Goal: Task Accomplishment & Management: Use online tool/utility

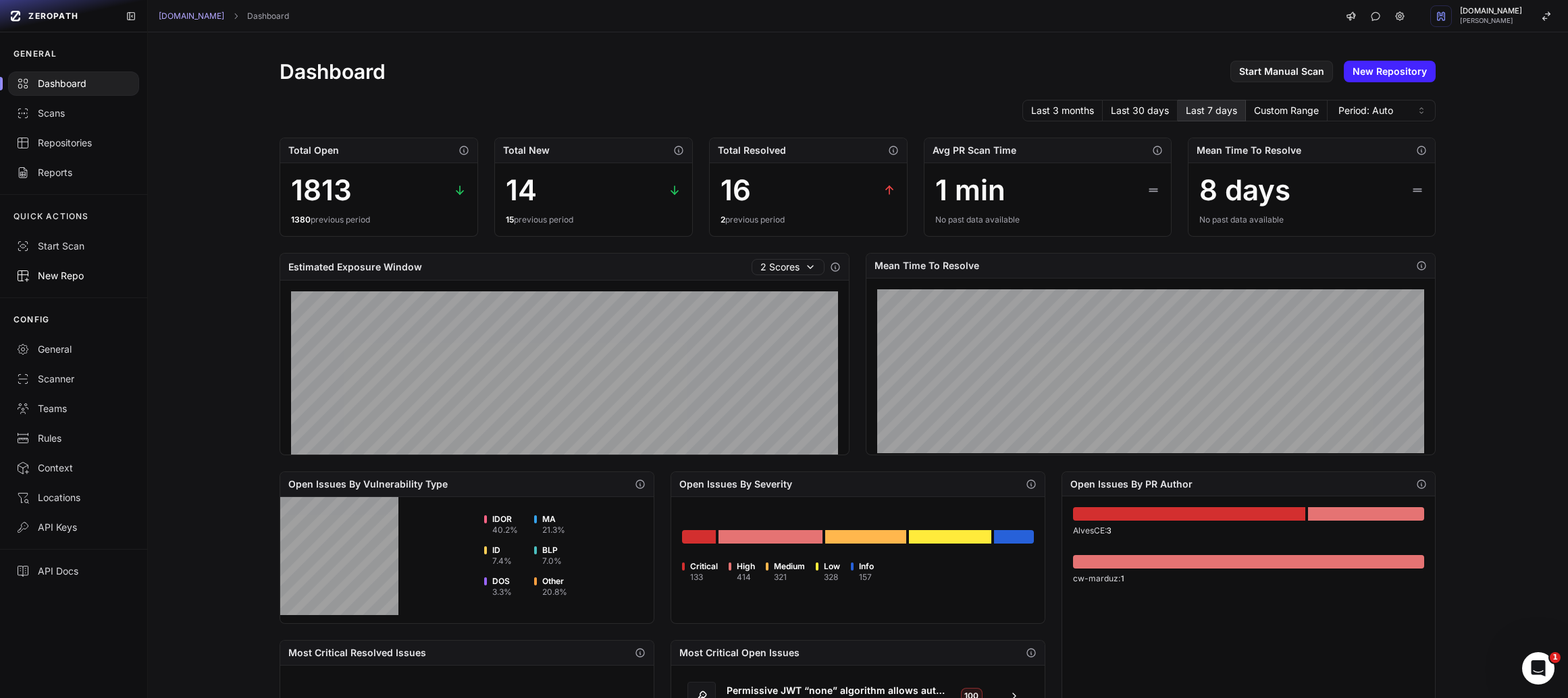
click at [74, 266] on link "New Repo" at bounding box center [73, 275] width 147 height 29
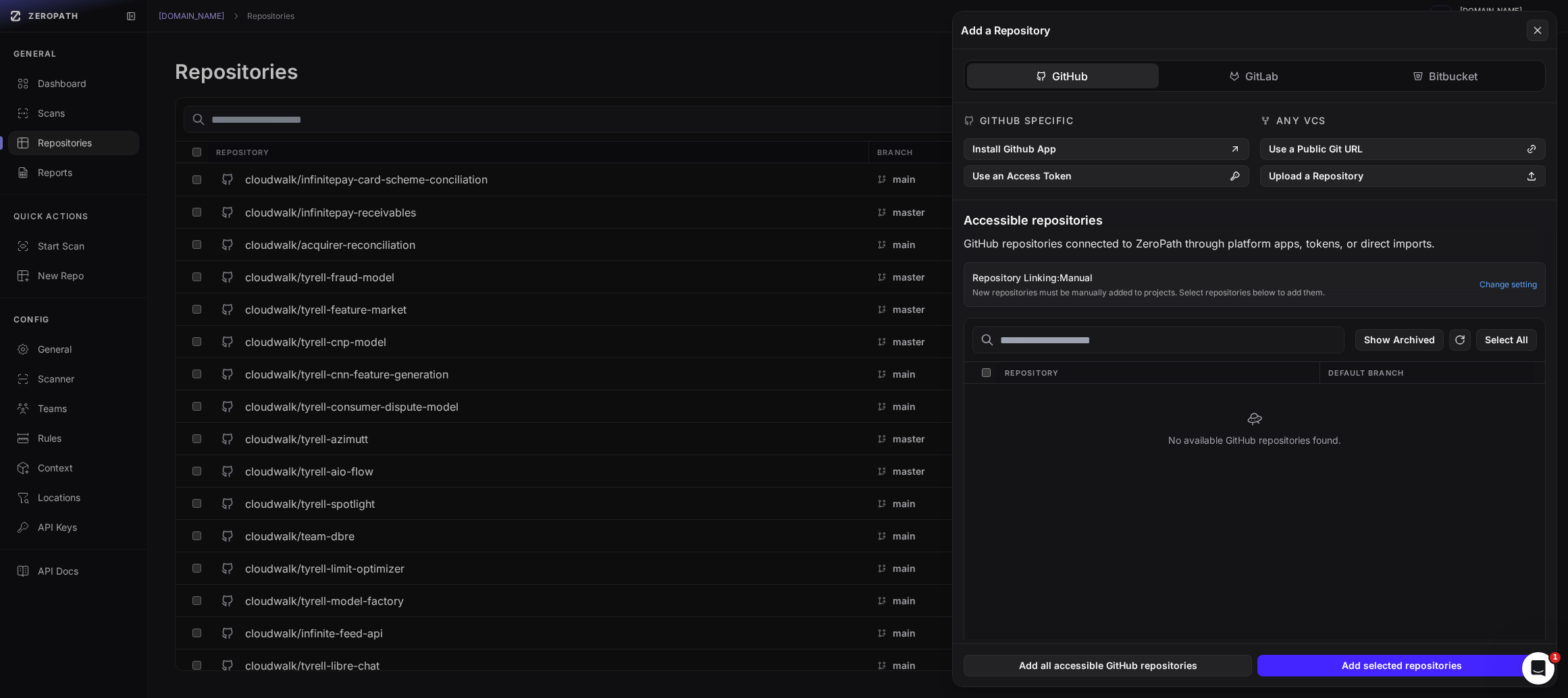
click at [1524, 36] on div "Add a Repository" at bounding box center [1254, 30] width 603 height 38
click at [1545, 30] on button at bounding box center [1537, 30] width 22 height 22
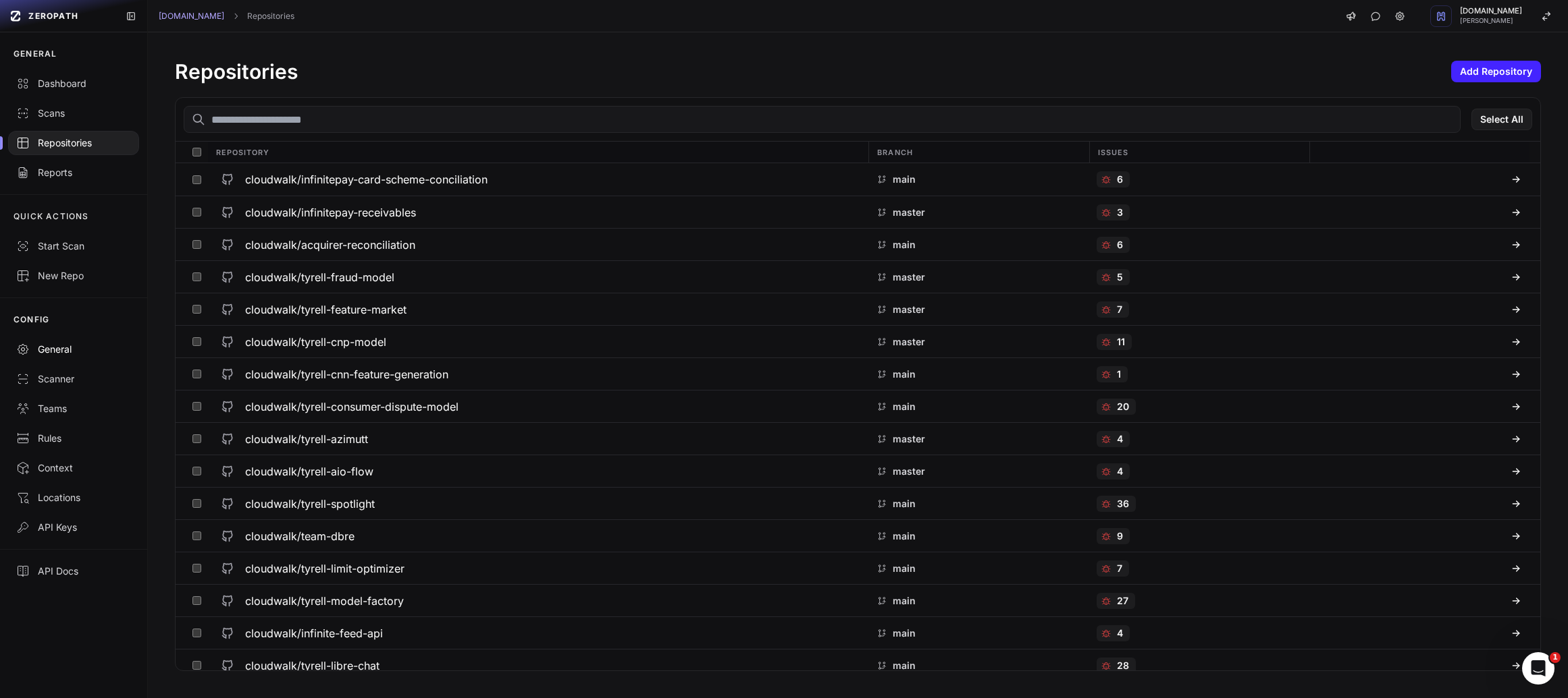
click at [54, 358] on link "General" at bounding box center [73, 349] width 147 height 29
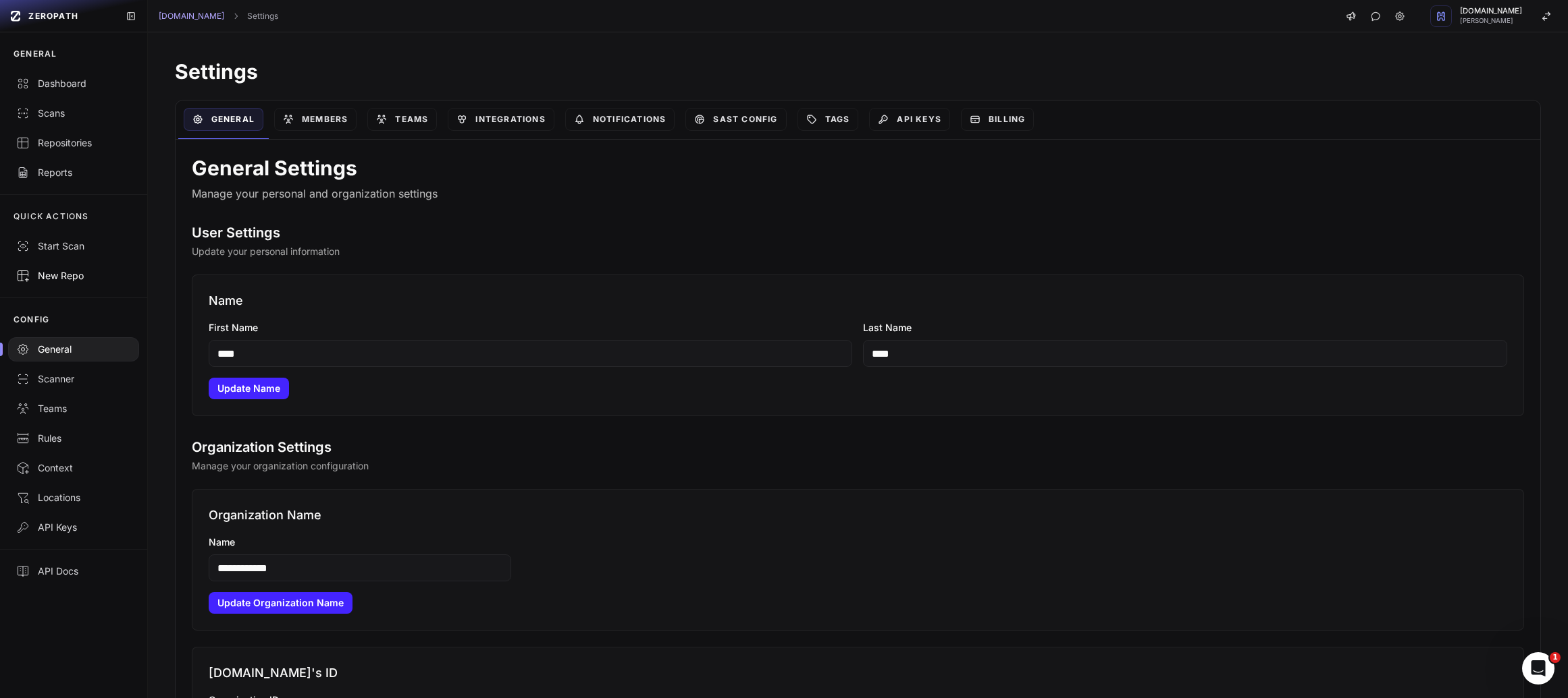
click at [78, 269] on div "New Repo" at bounding box center [73, 276] width 115 height 14
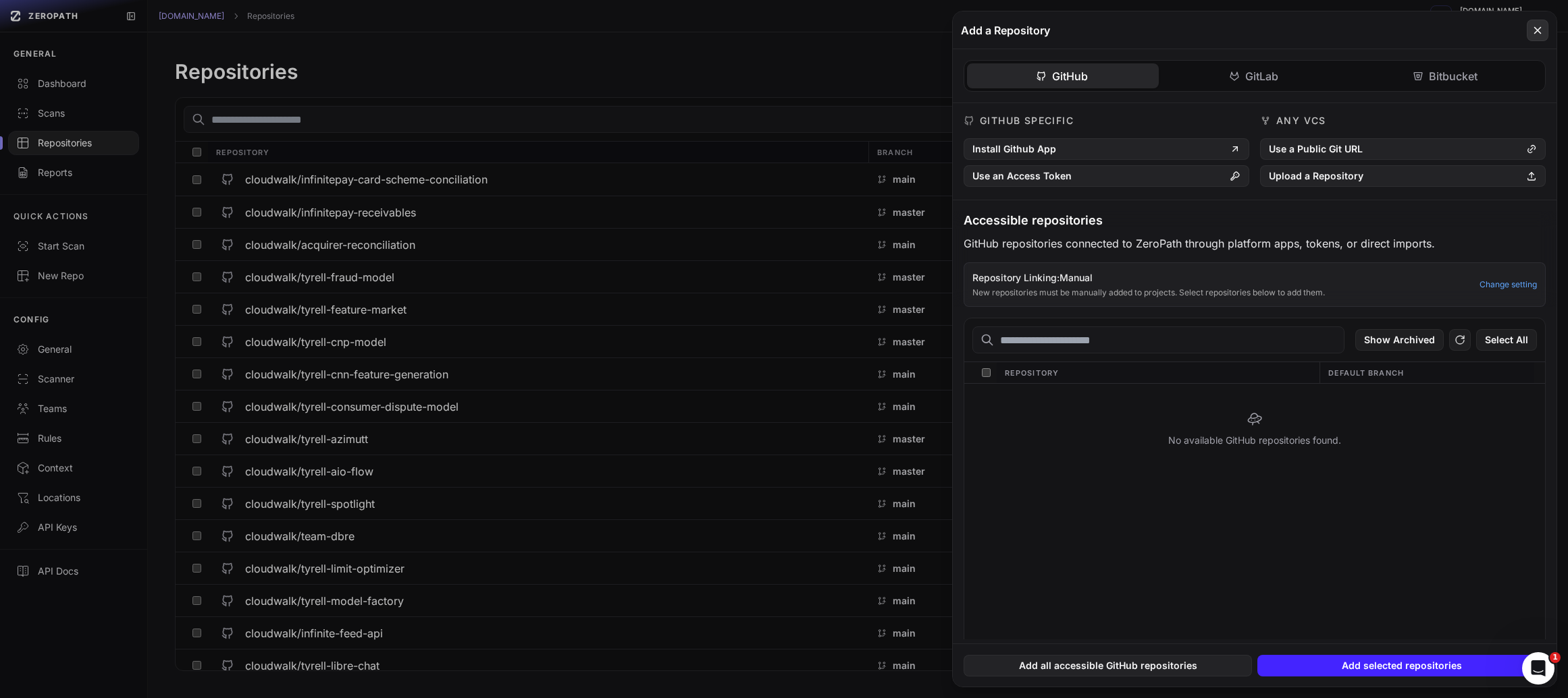
click at [1542, 33] on icon at bounding box center [1537, 30] width 12 height 16
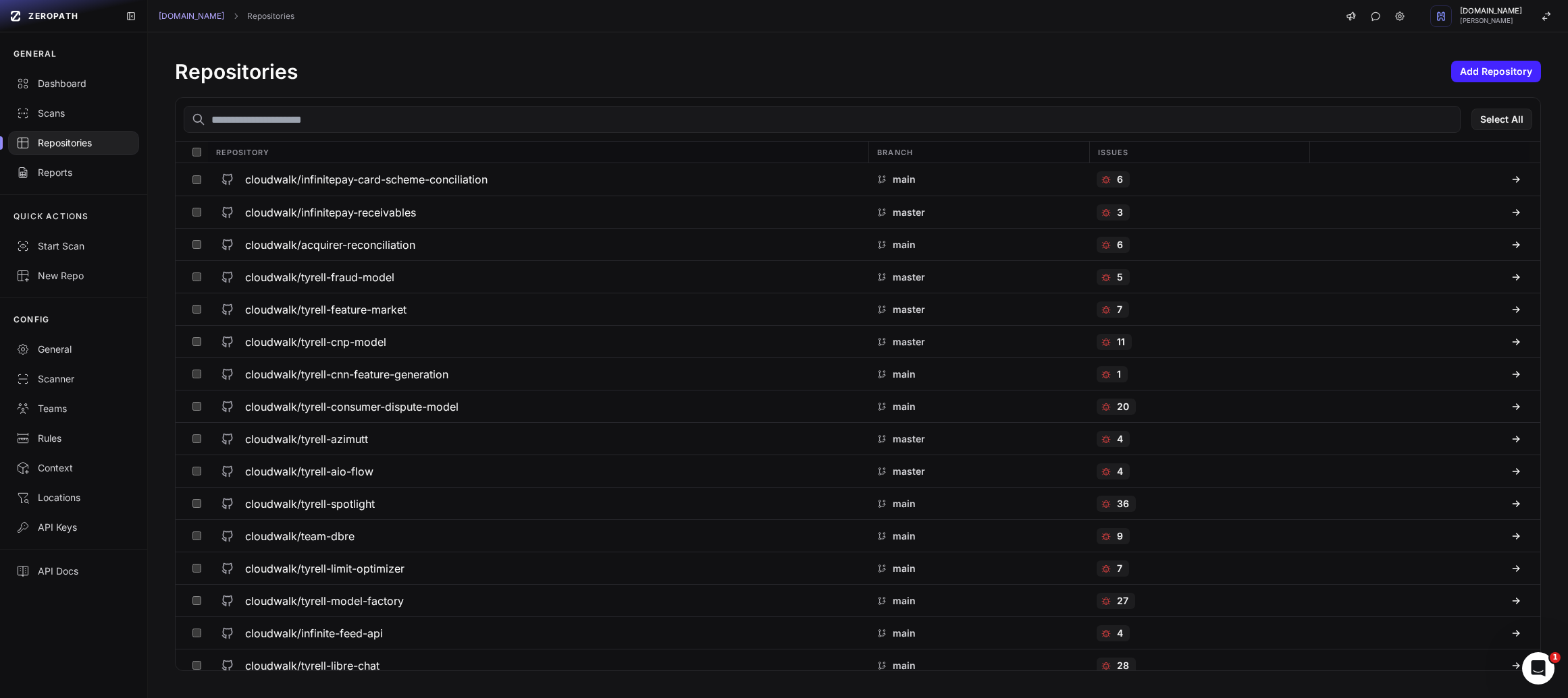
click at [950, 115] on input "text" at bounding box center [821, 120] width 1277 height 27
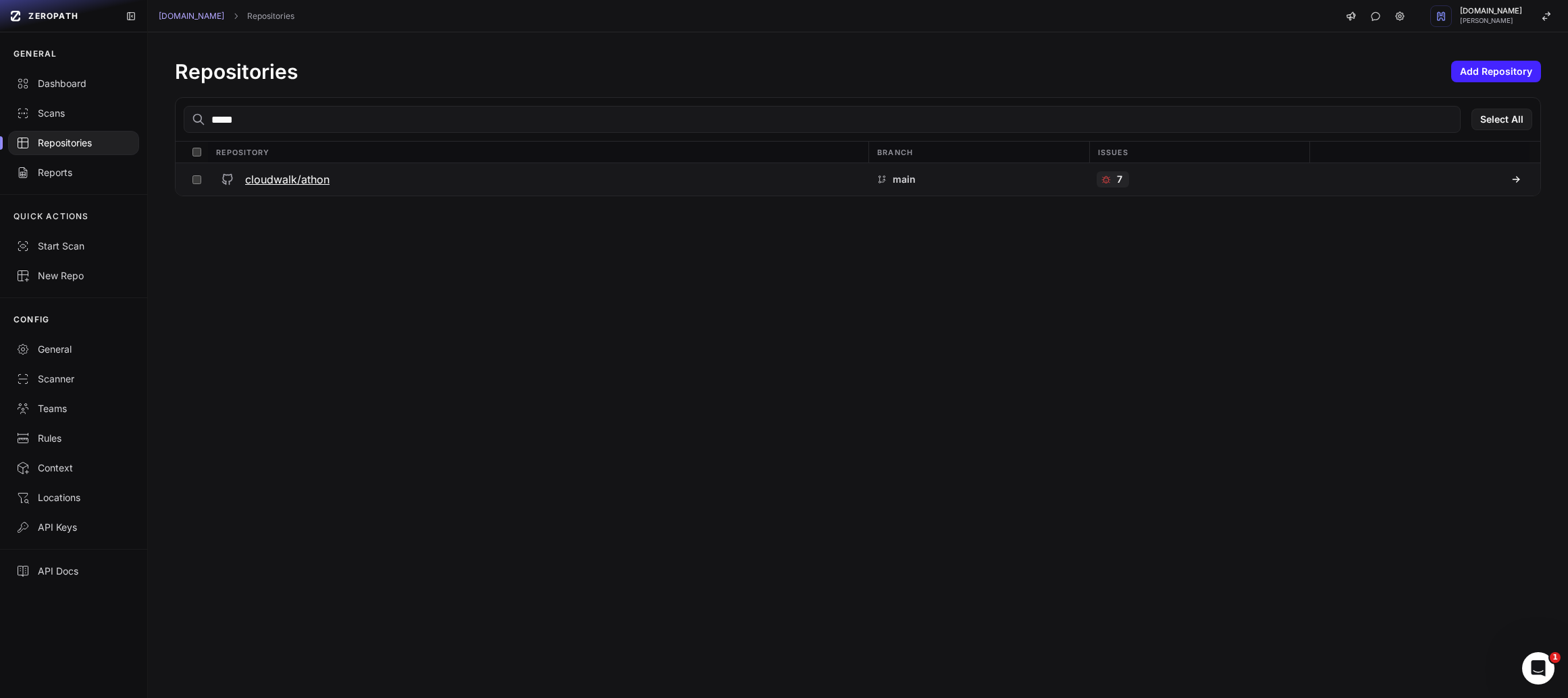
type input "*****"
click at [315, 177] on h3 "cloudwalk/athon" at bounding box center [287, 179] width 84 height 16
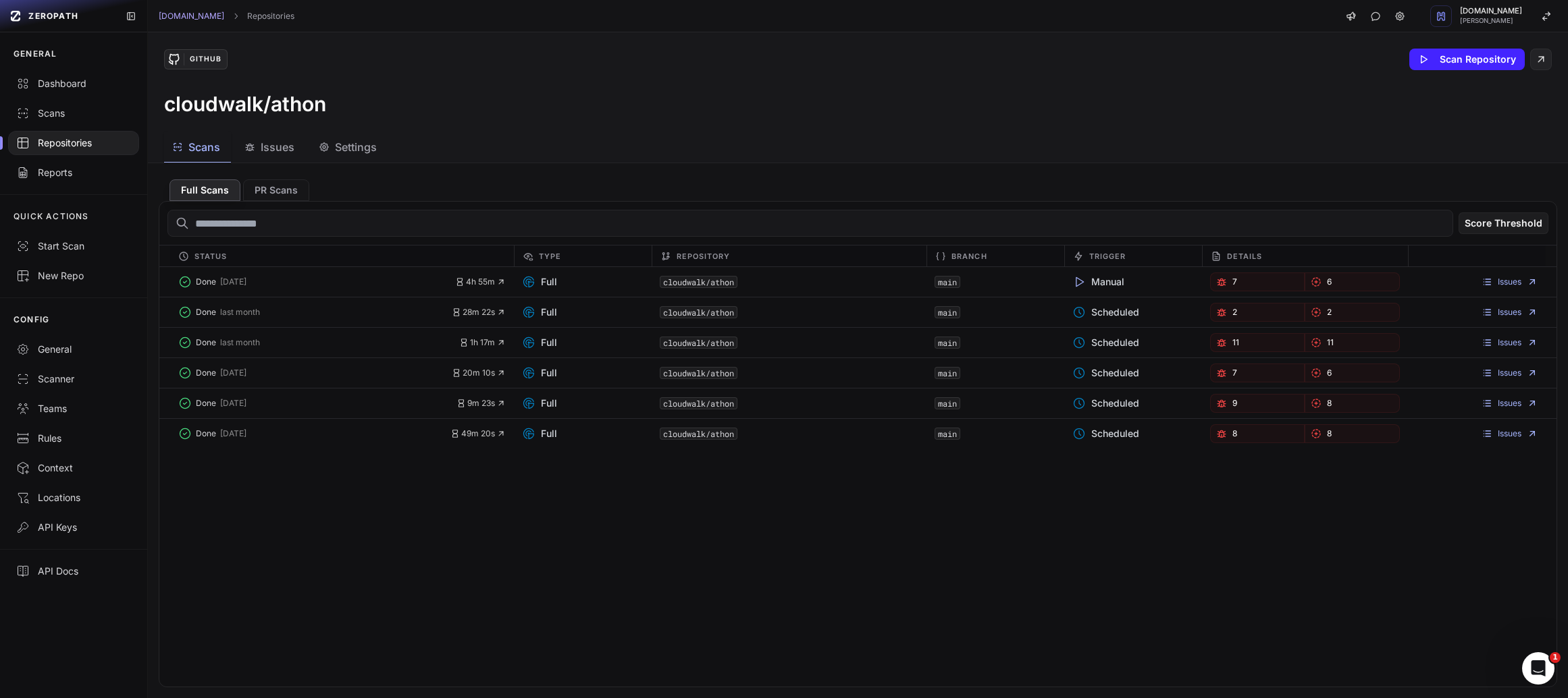
click at [274, 152] on span "Issues" at bounding box center [278, 146] width 34 height 16
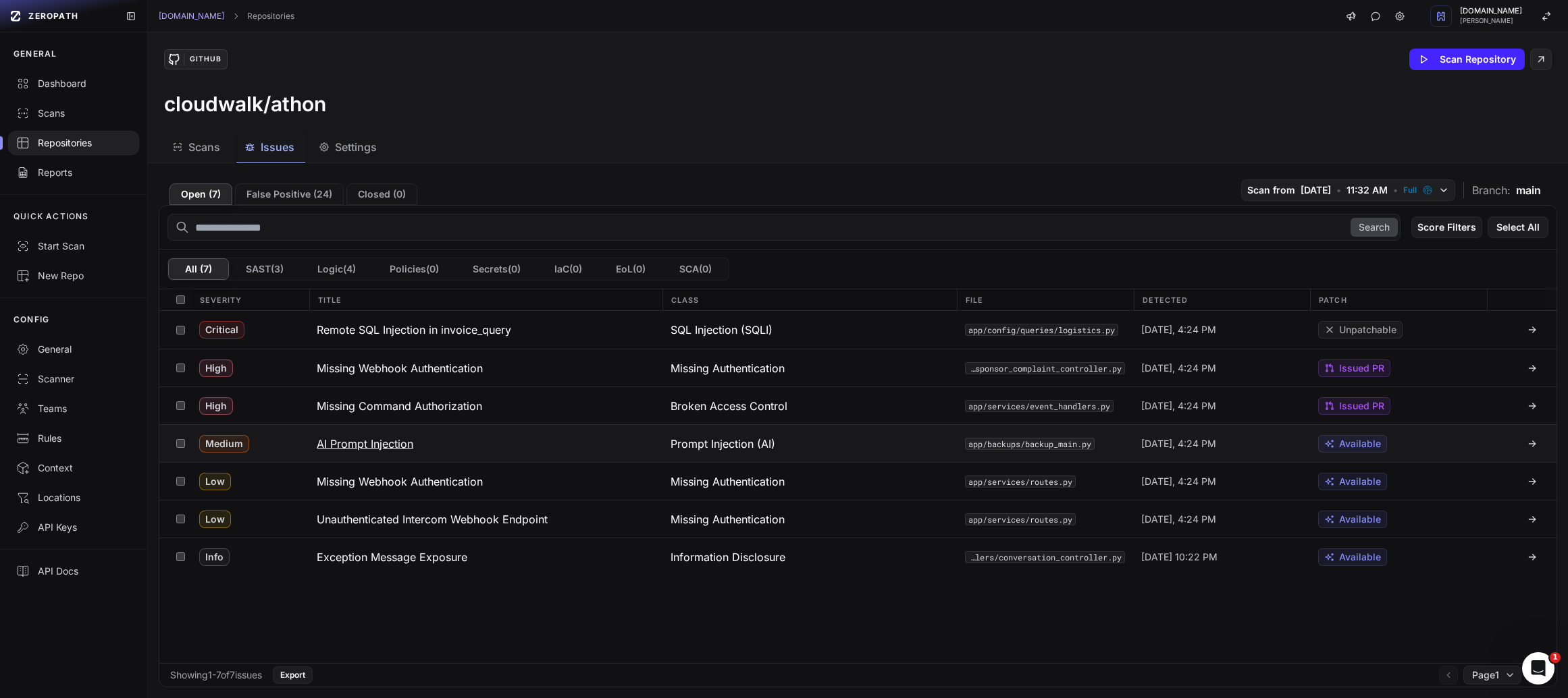
click at [382, 434] on button "AI Prompt Injection" at bounding box center [485, 443] width 353 height 37
click at [399, 452] on h3 "AI Prompt Injection" at bounding box center [365, 443] width 97 height 16
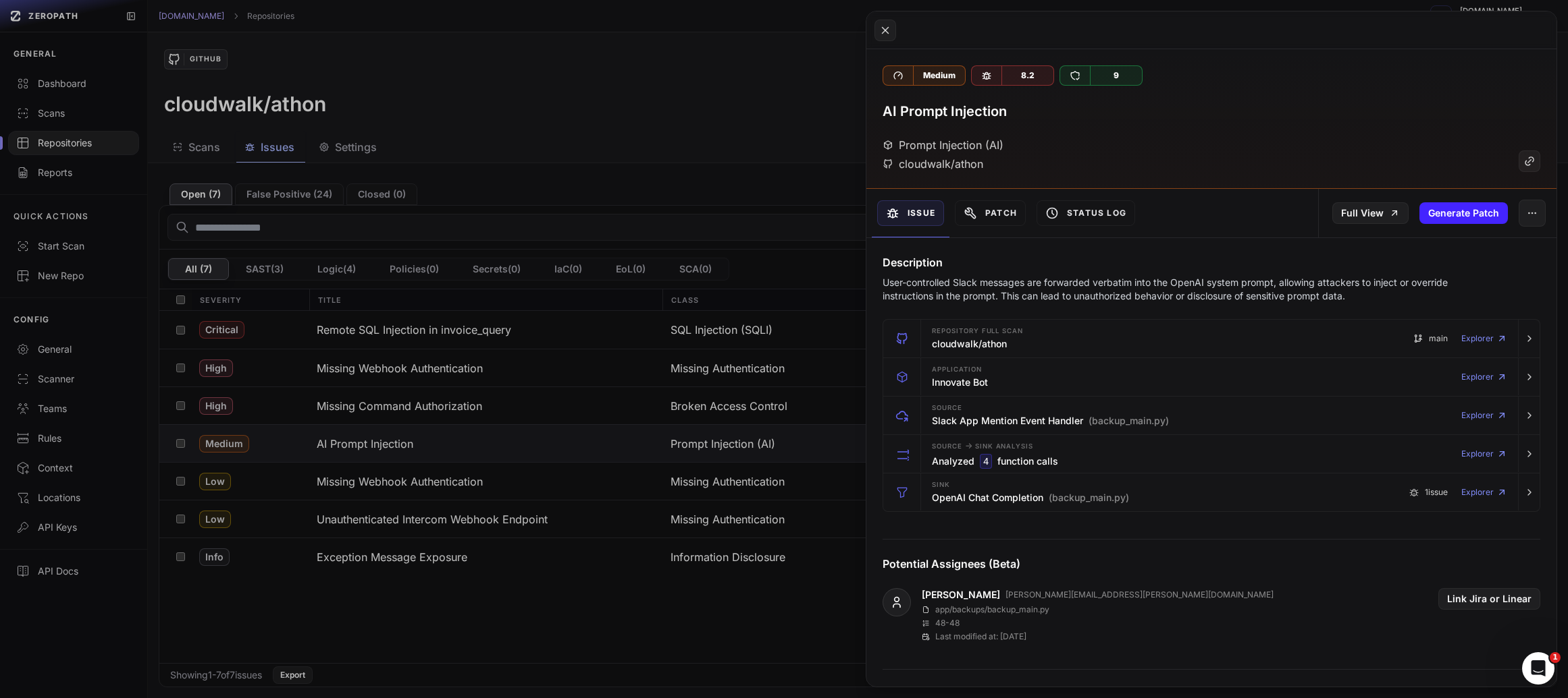
click at [413, 437] on button at bounding box center [784, 349] width 1568 height 698
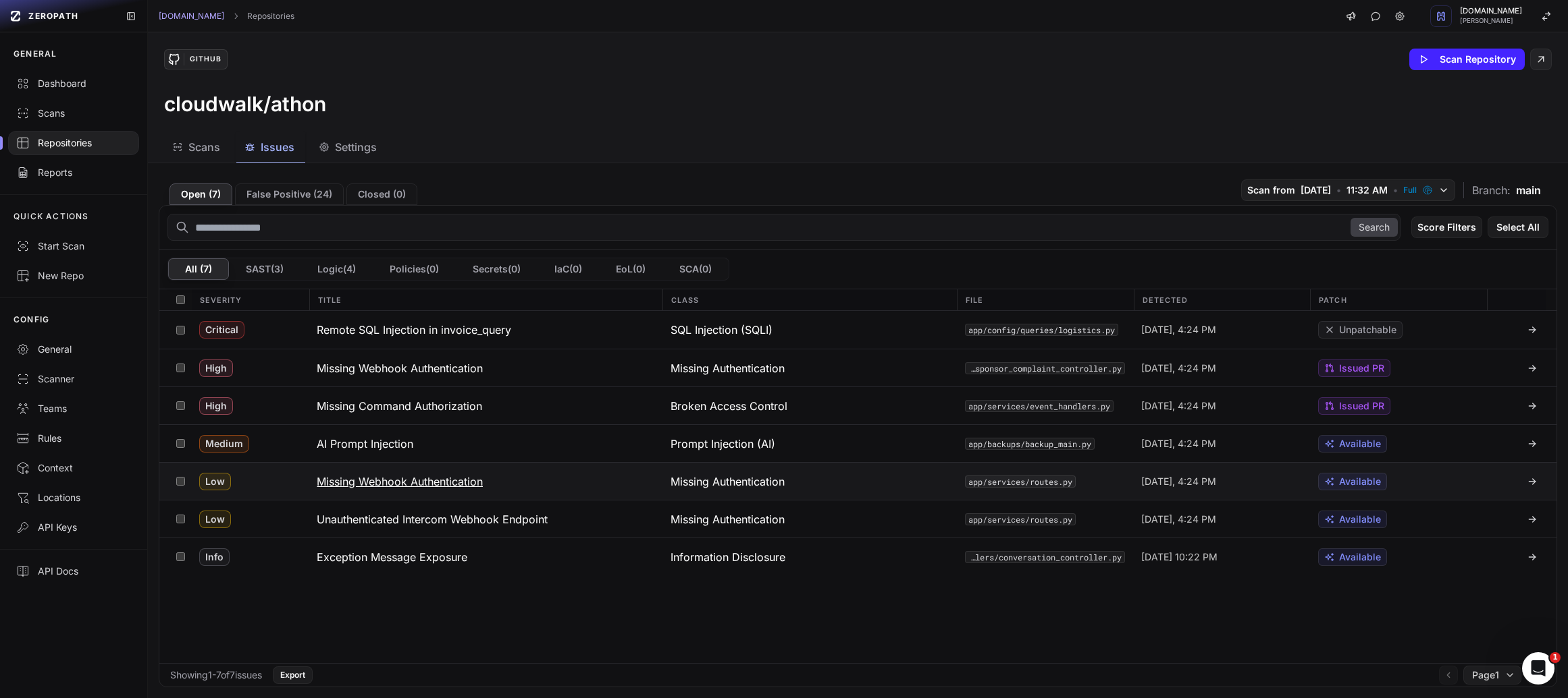
click at [422, 472] on button "Missing Webhook Authentication" at bounding box center [485, 481] width 353 height 37
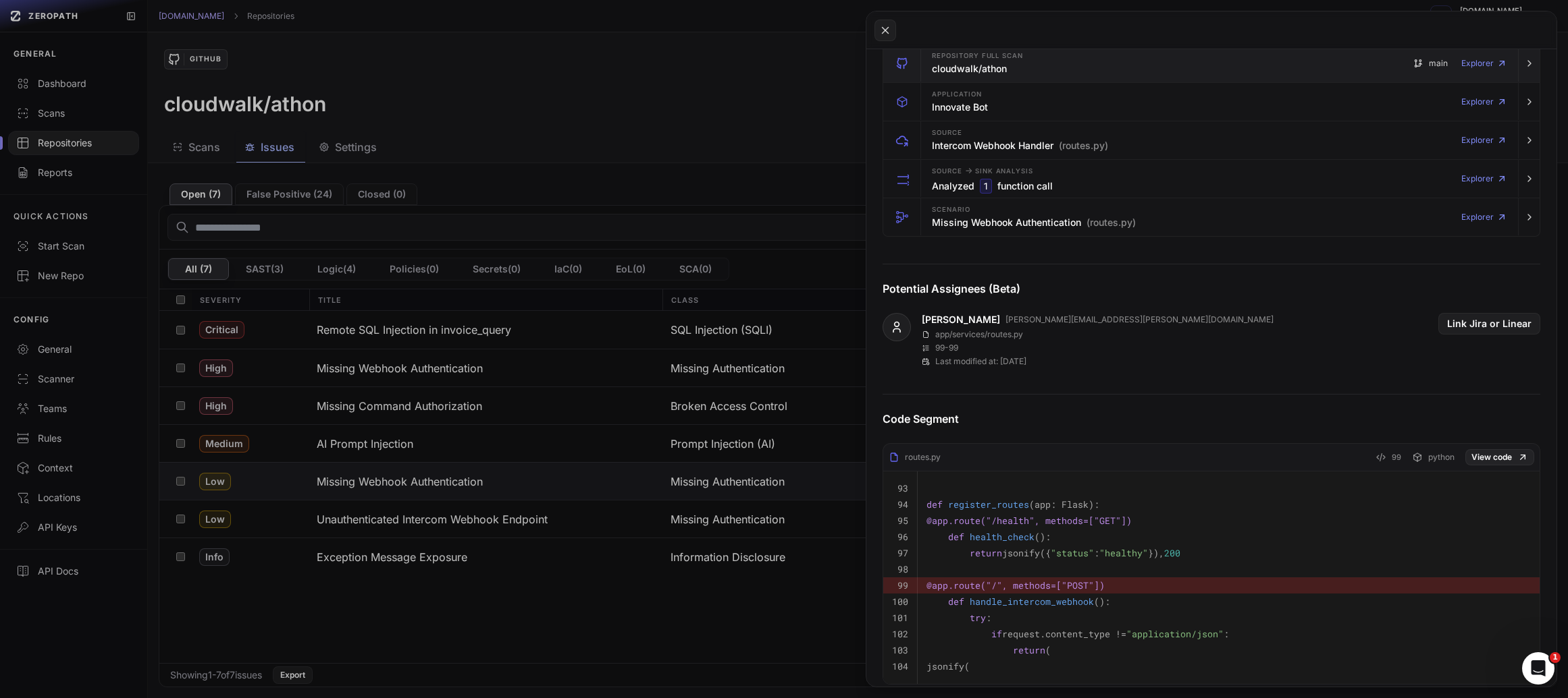
scroll to position [291, 0]
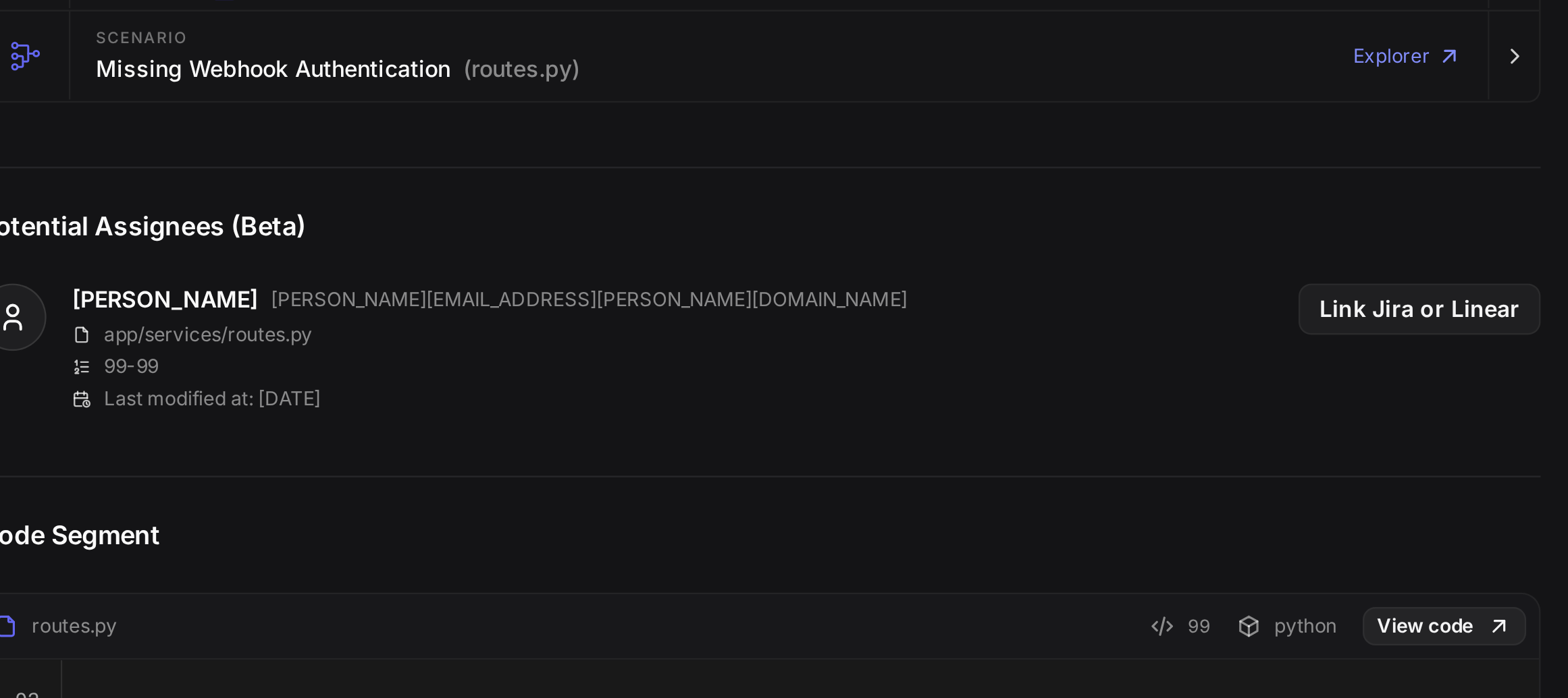
click at [1265, 400] on div "Code Segment routes.py 99 python View code 93 94 def register_routes ( app: Fla…" at bounding box center [1211, 532] width 690 height 302
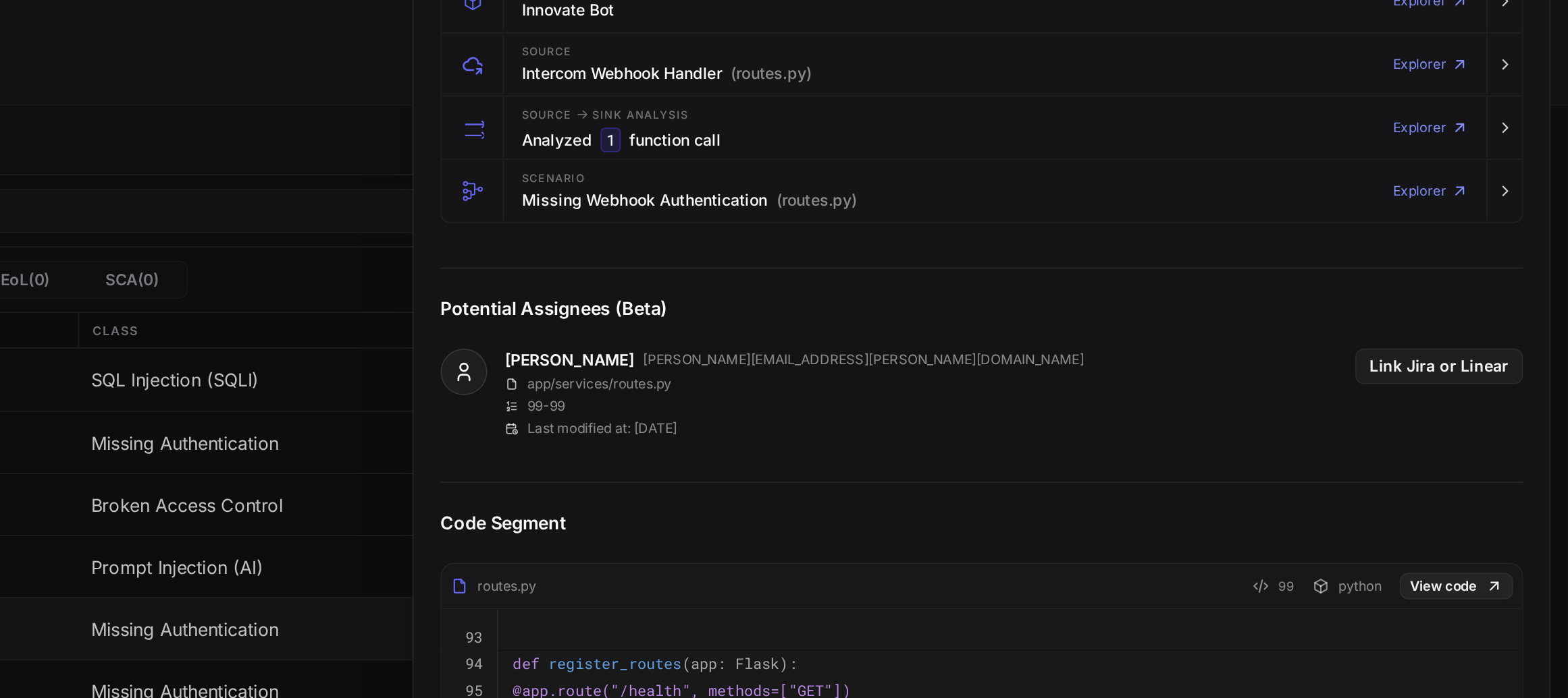
scroll to position [0, 0]
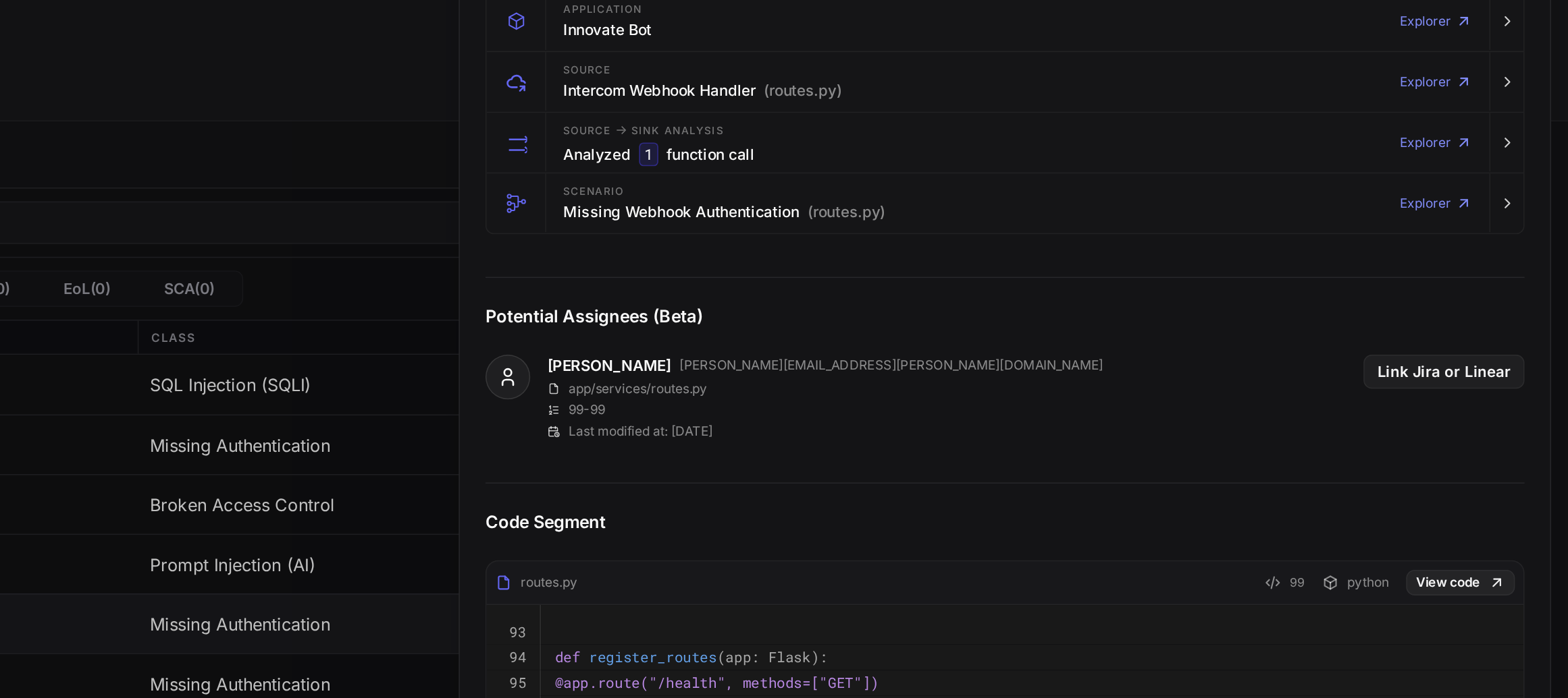
click at [805, 252] on button at bounding box center [784, 349] width 1568 height 698
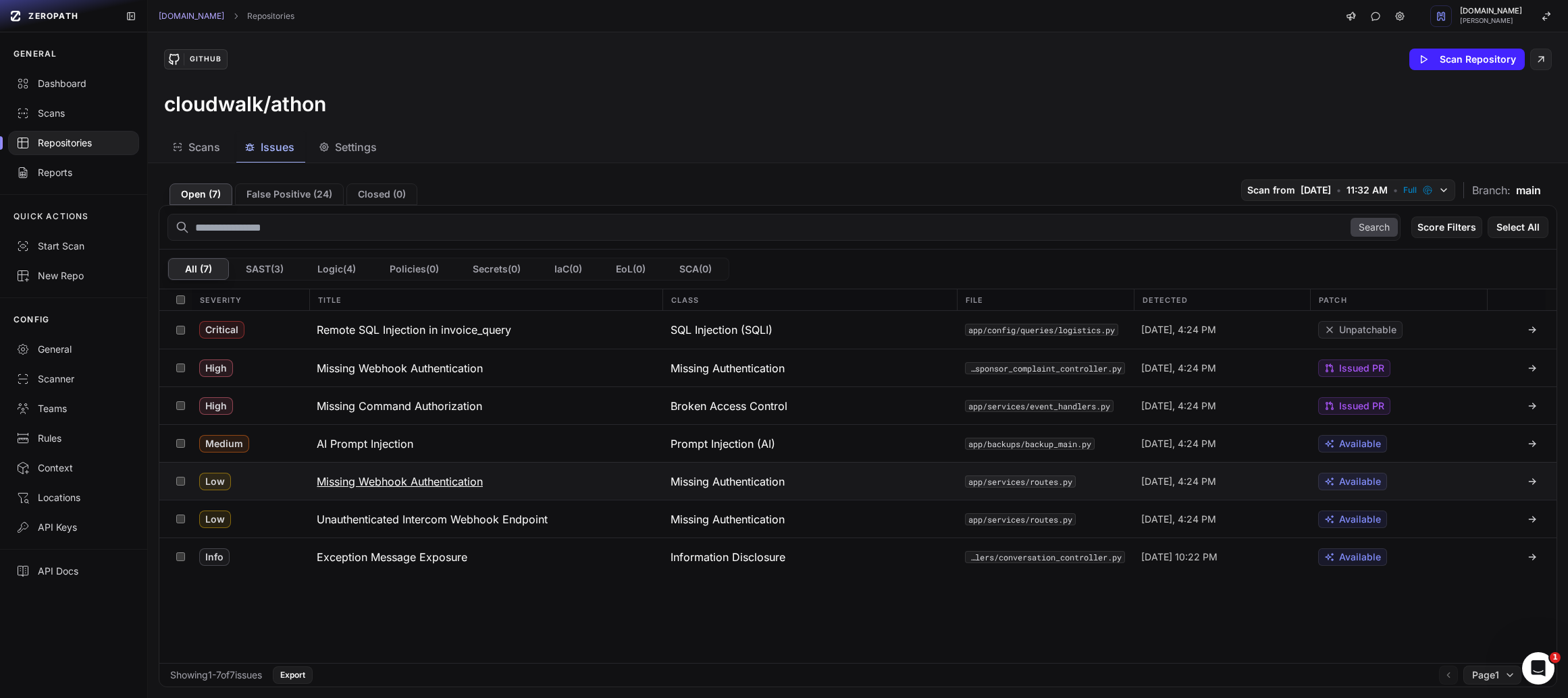
click at [418, 477] on h3 "Missing Webhook Authentication" at bounding box center [400, 481] width 166 height 16
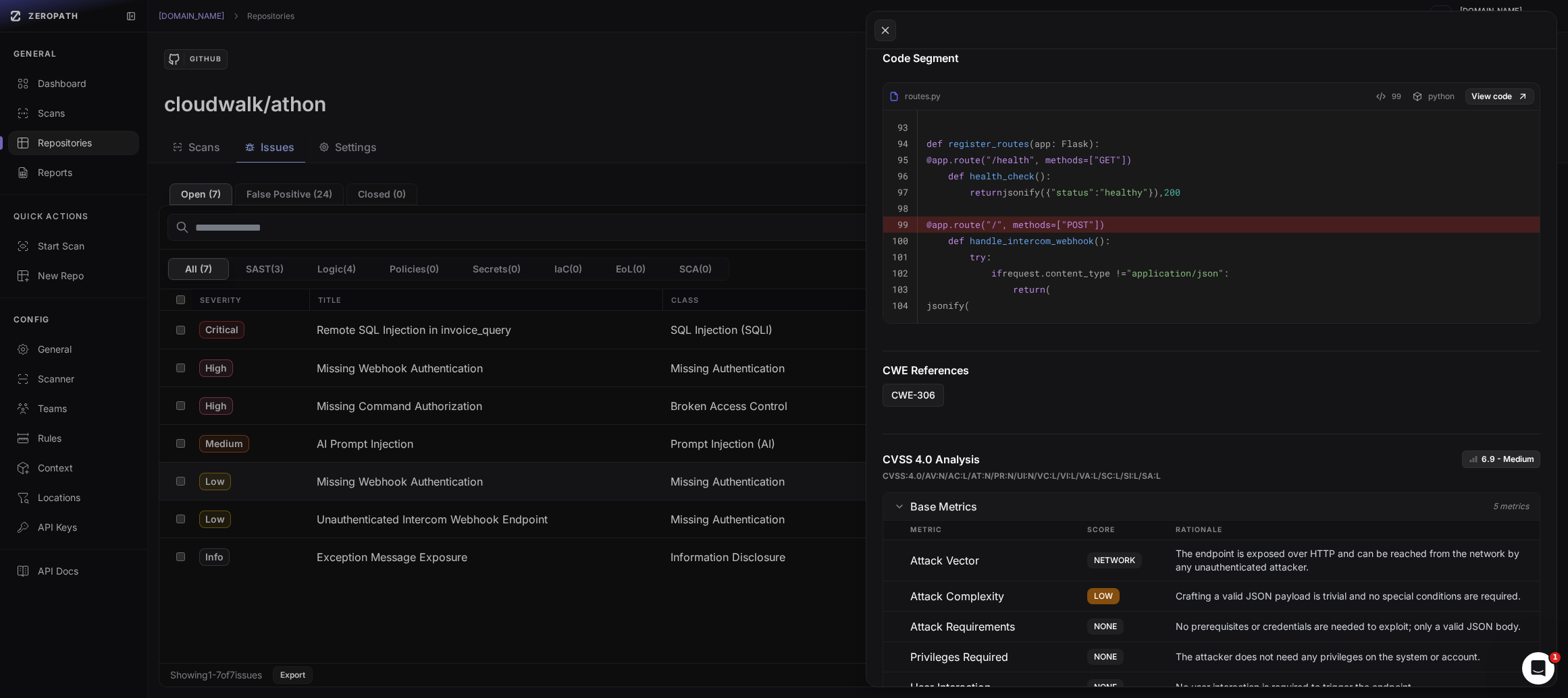
scroll to position [853, 0]
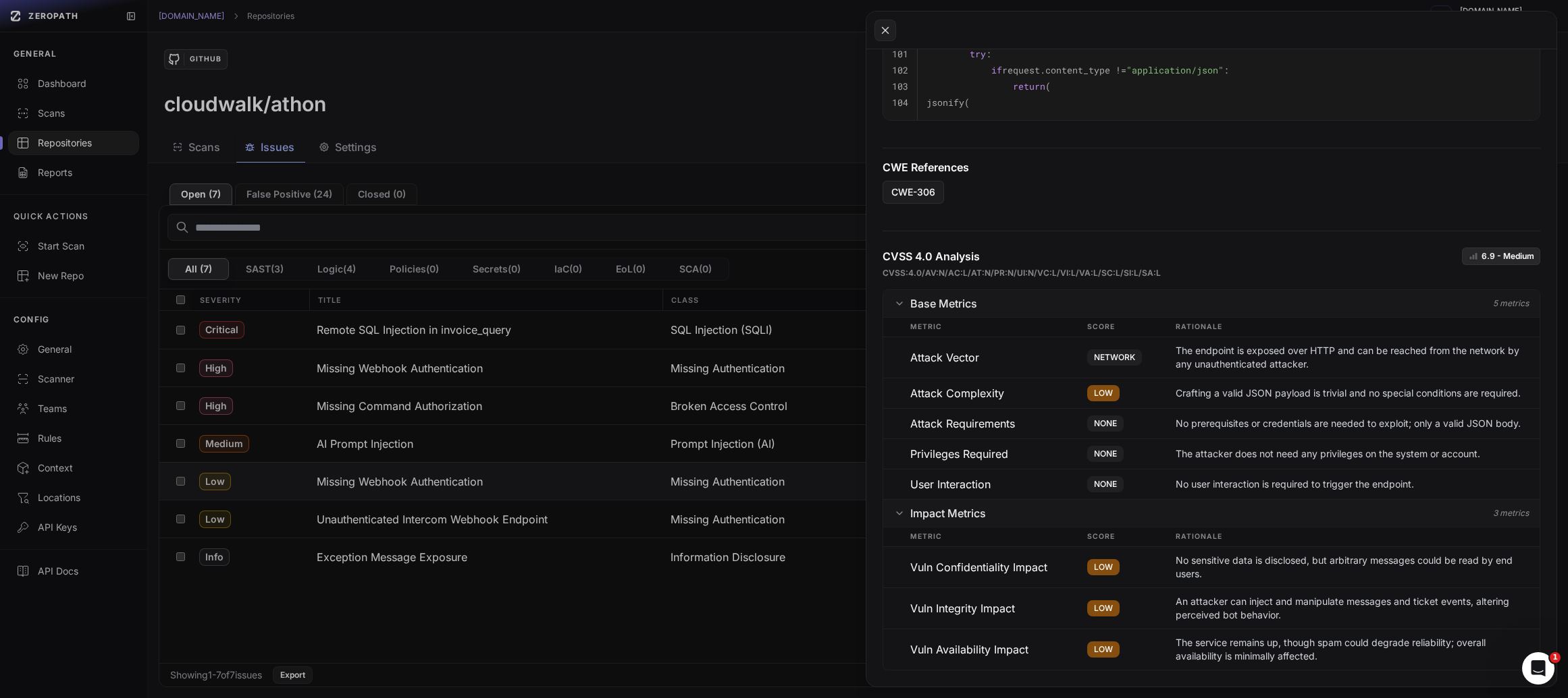
click at [417, 516] on button at bounding box center [784, 349] width 1568 height 698
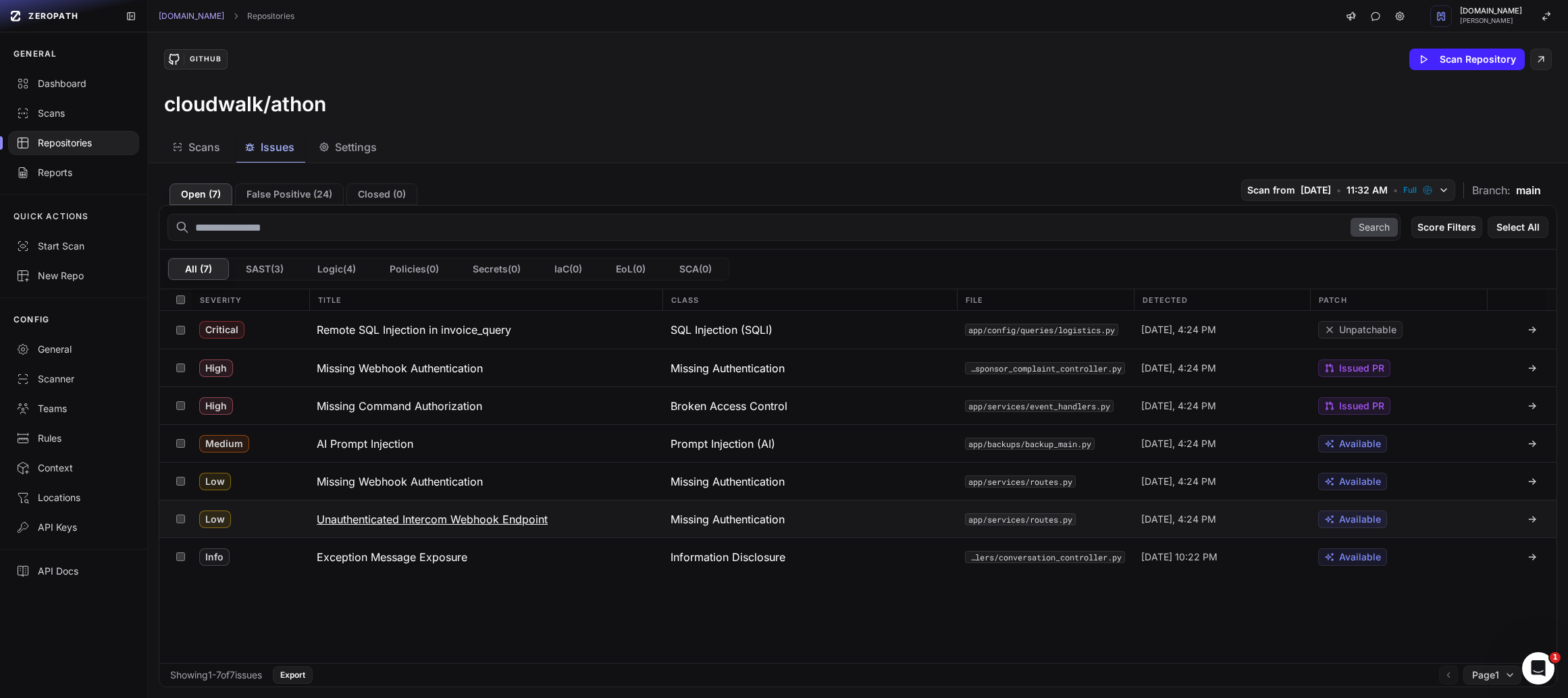
click at [443, 518] on h3 "Unauthenticated Intercom Webhook Endpoint" at bounding box center [432, 519] width 231 height 16
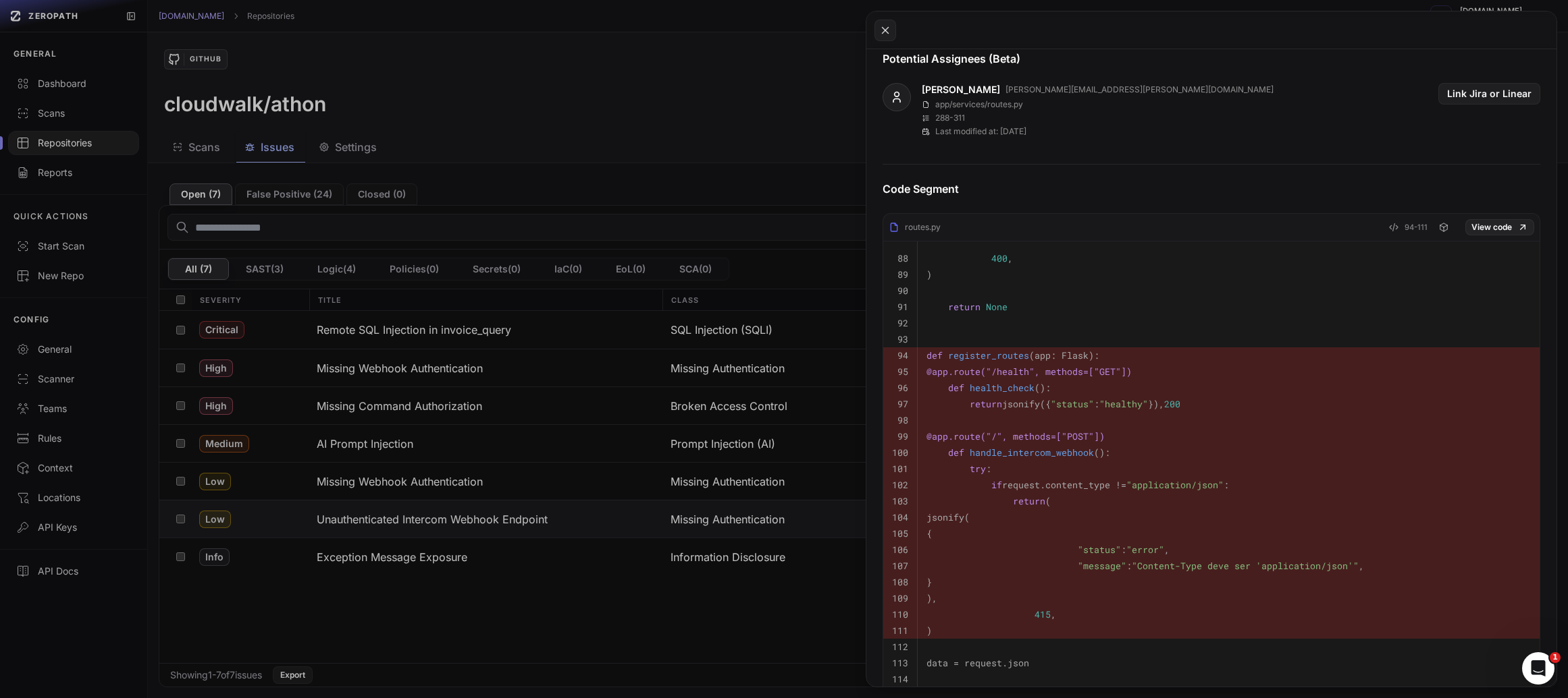
scroll to position [452, 0]
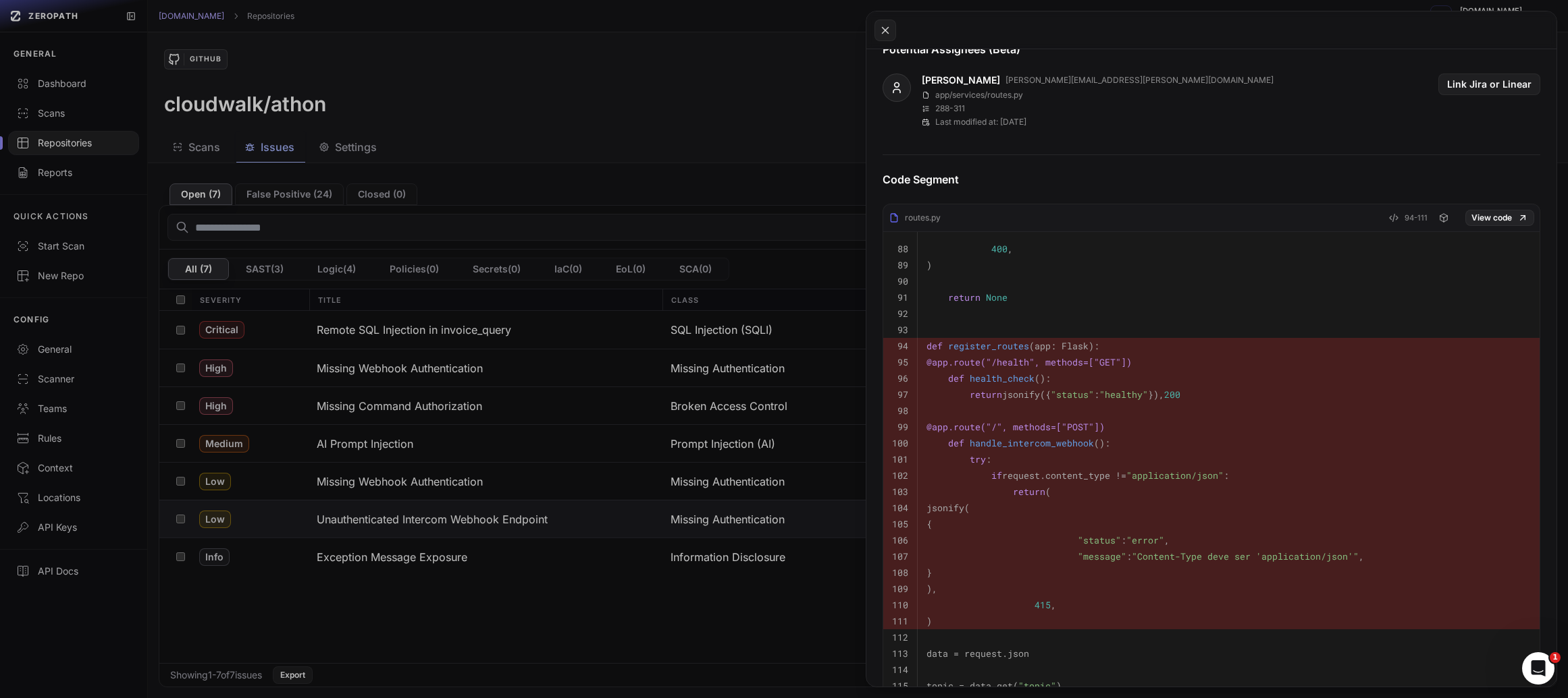
click at [523, 492] on button at bounding box center [784, 349] width 1568 height 698
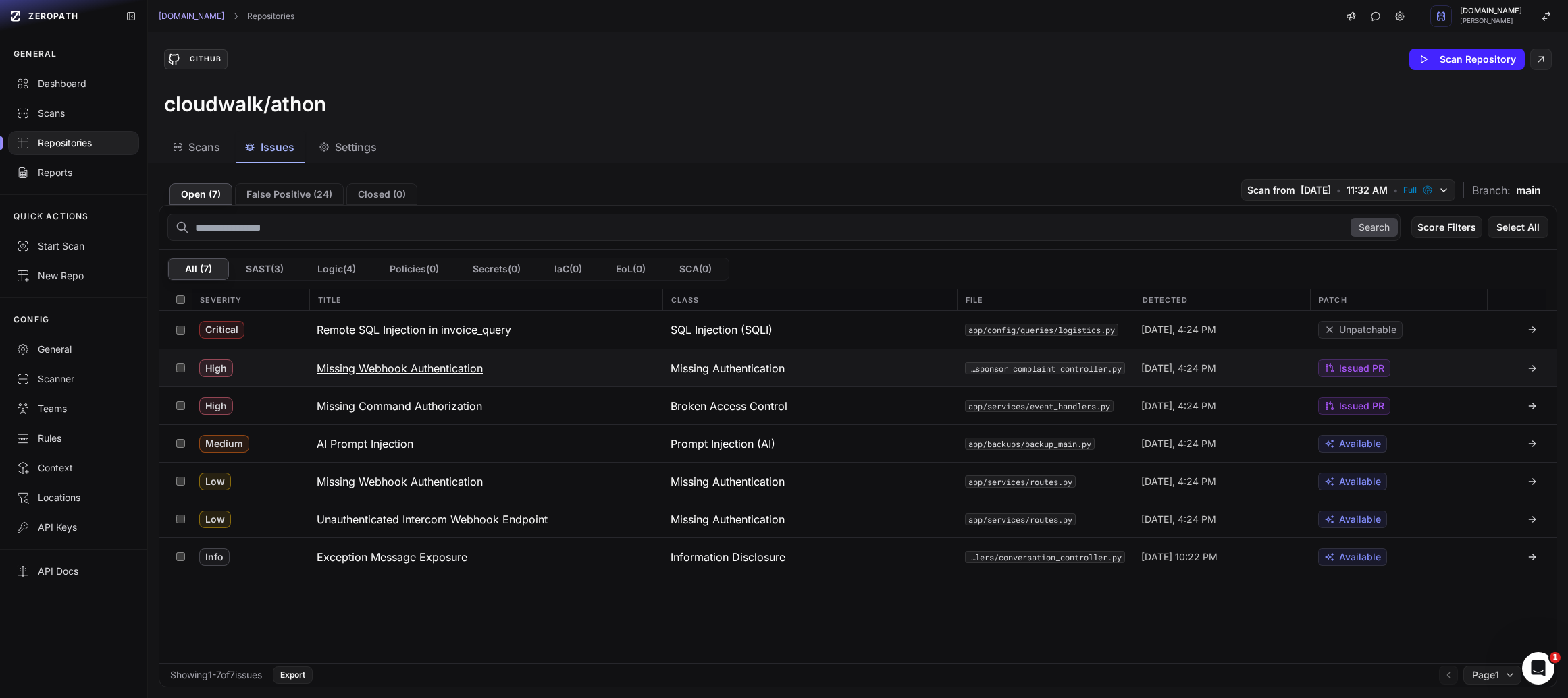
click at [466, 372] on h3 "Missing Webhook Authentication" at bounding box center [400, 368] width 166 height 16
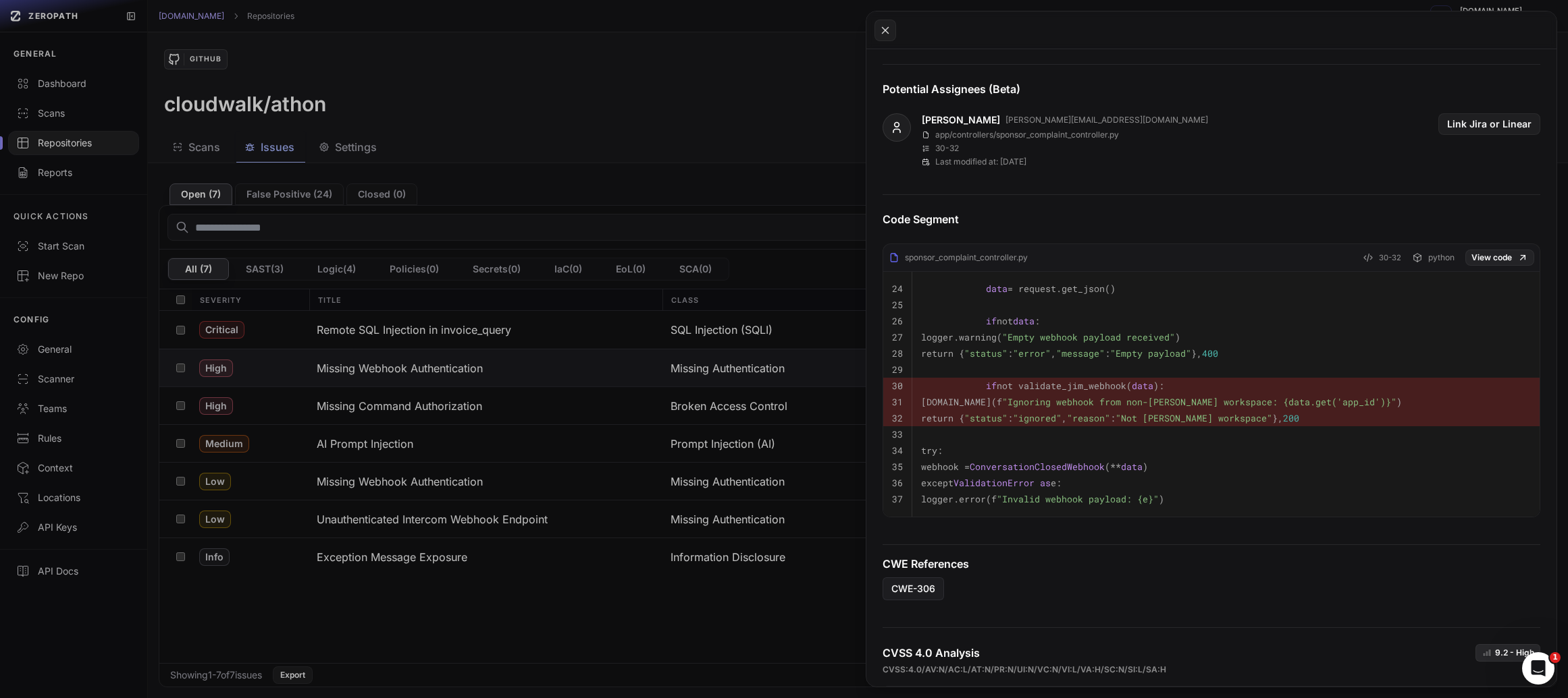
scroll to position [621, 0]
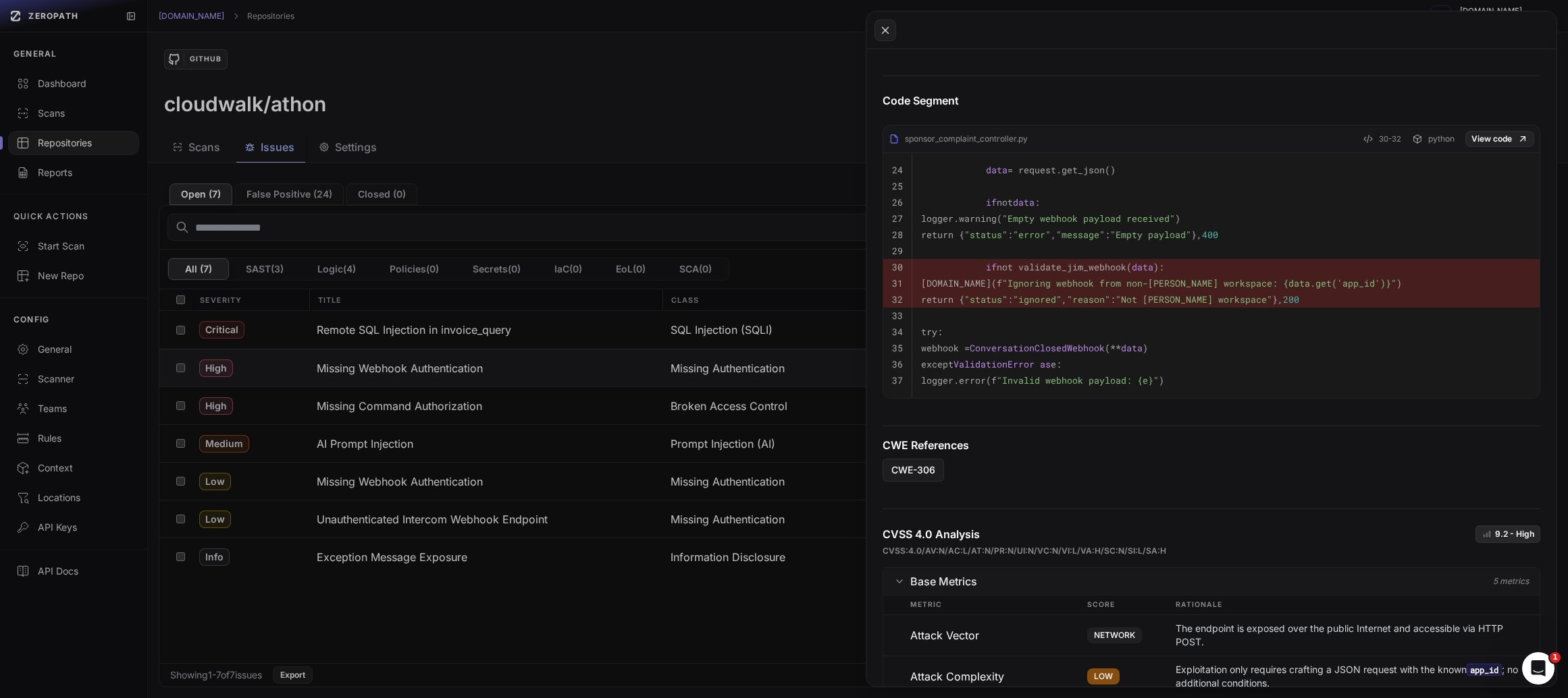
click at [480, 417] on button at bounding box center [784, 349] width 1568 height 698
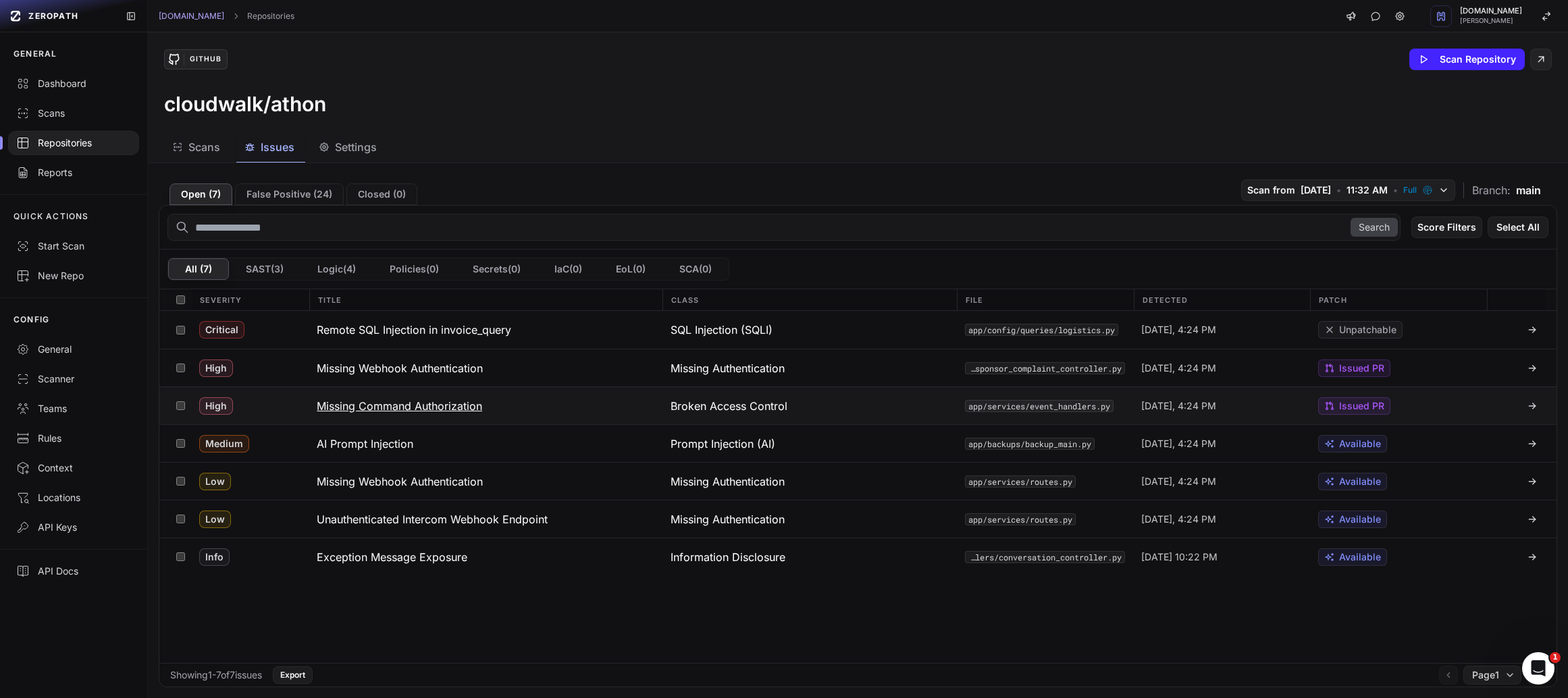
click at [472, 402] on h3 "Missing Command Authorization" at bounding box center [399, 406] width 165 height 16
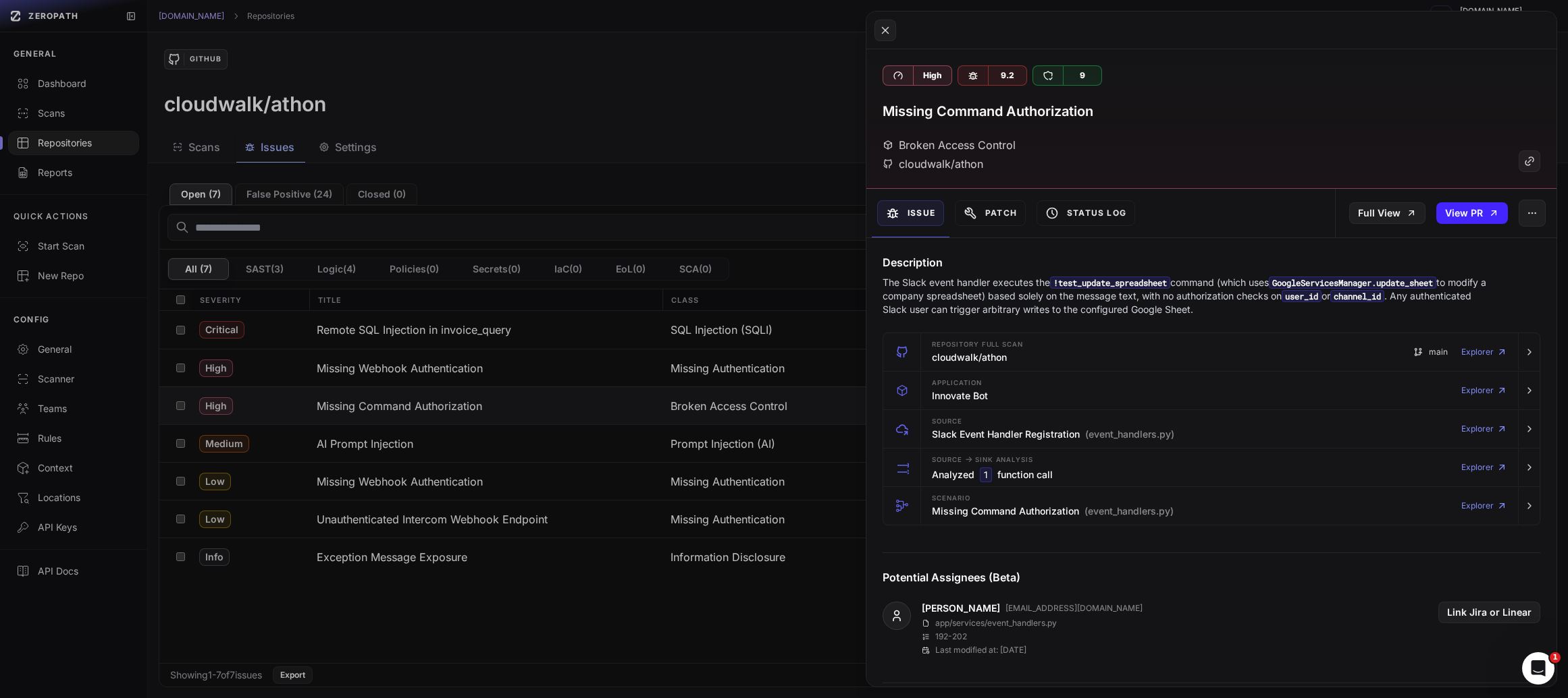
click at [533, 351] on button at bounding box center [784, 349] width 1568 height 698
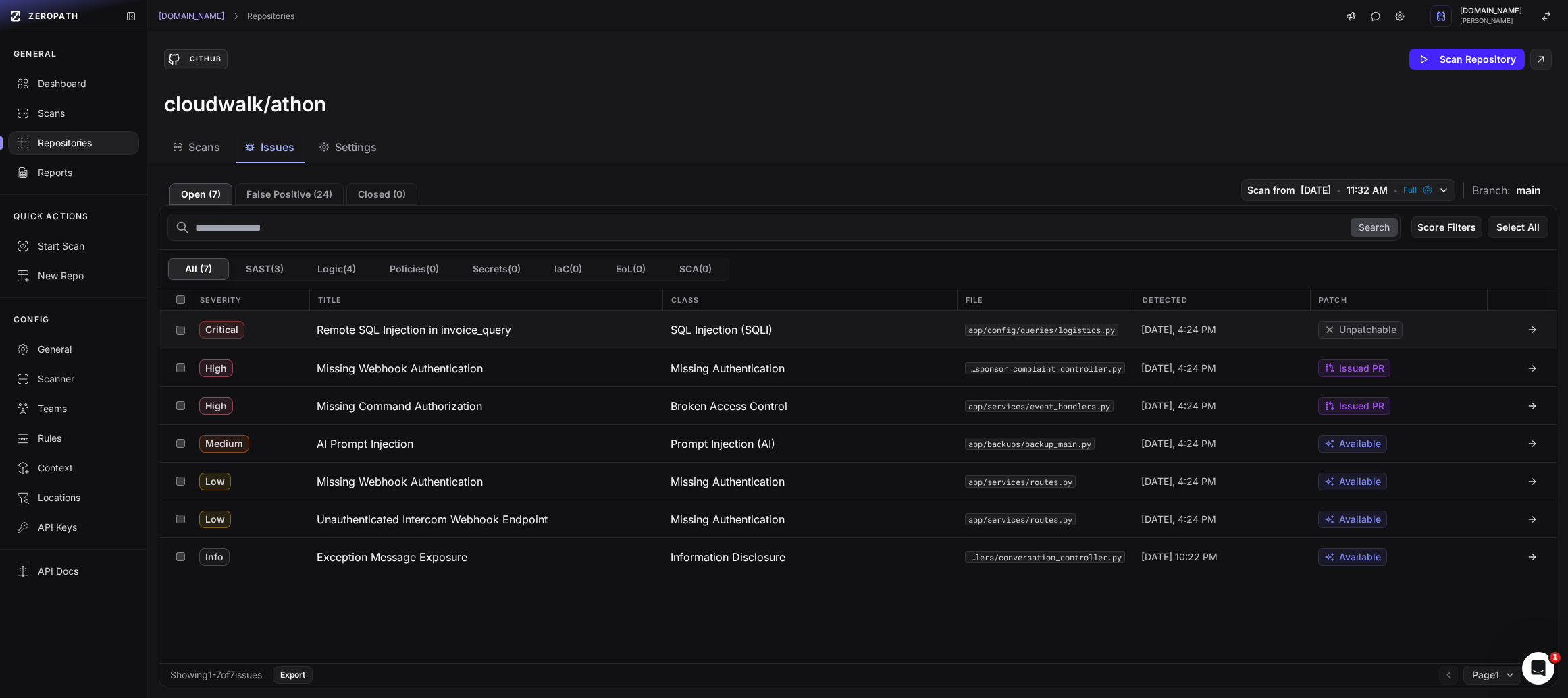
click at [465, 329] on h3 "Remote SQL Injection in invoice_query" at bounding box center [414, 329] width 195 height 16
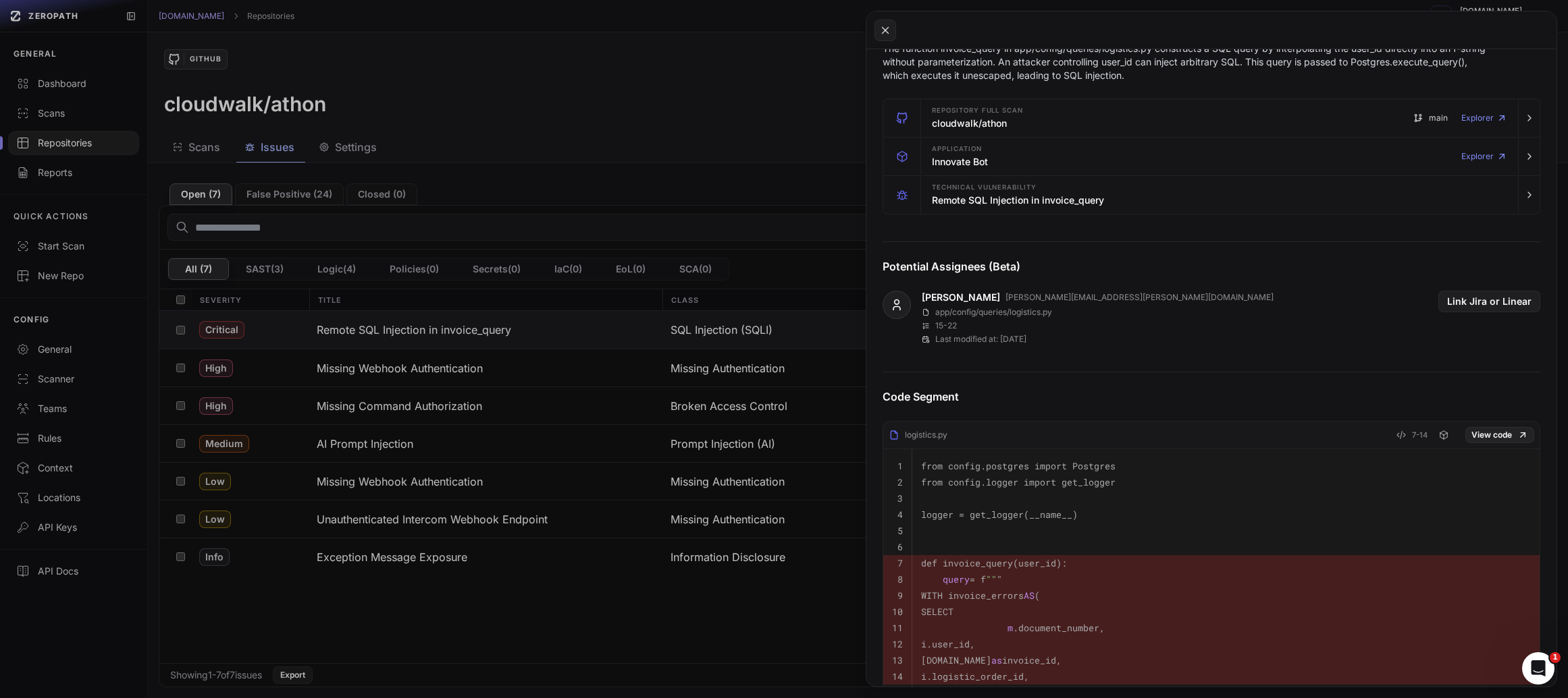
scroll to position [152, 0]
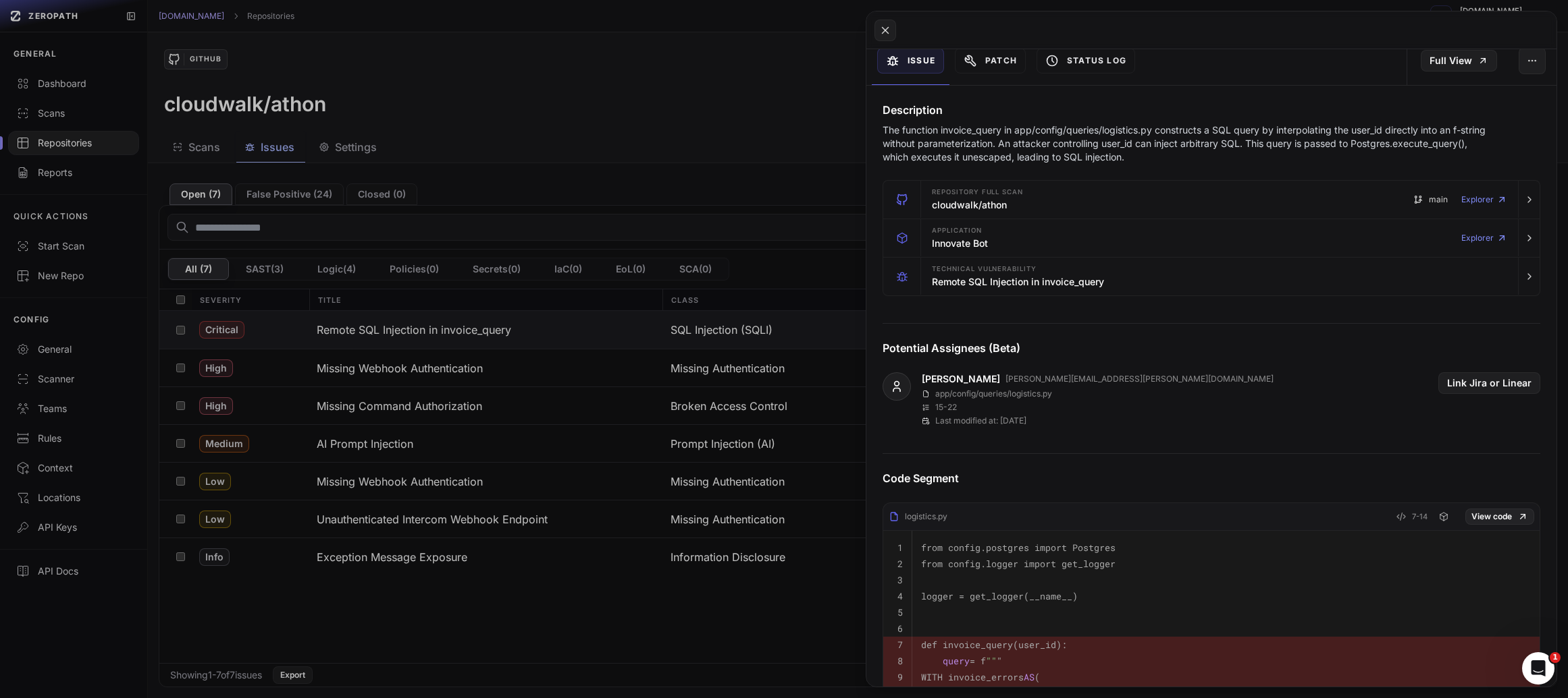
click at [719, 309] on button at bounding box center [784, 349] width 1568 height 698
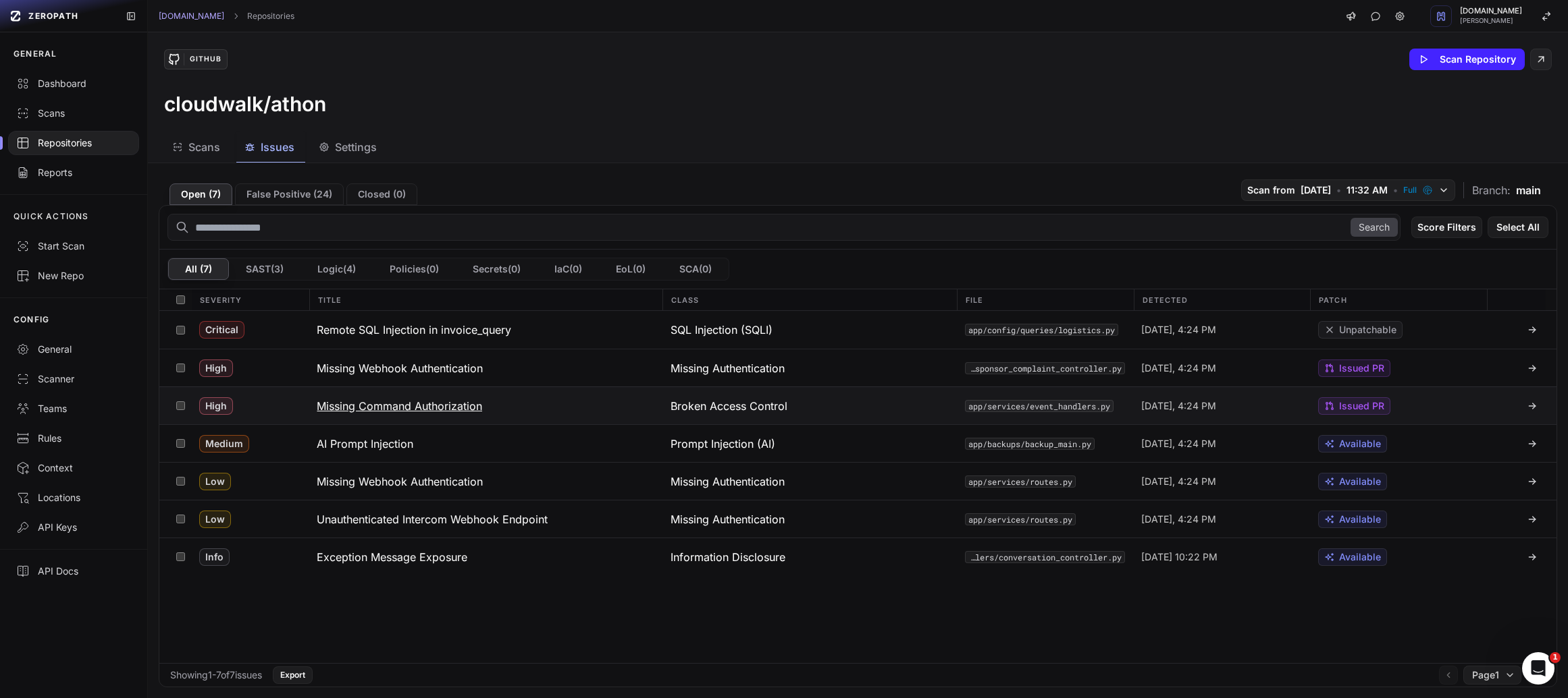
click at [359, 398] on h3 "Missing Command Authorization" at bounding box center [399, 406] width 165 height 16
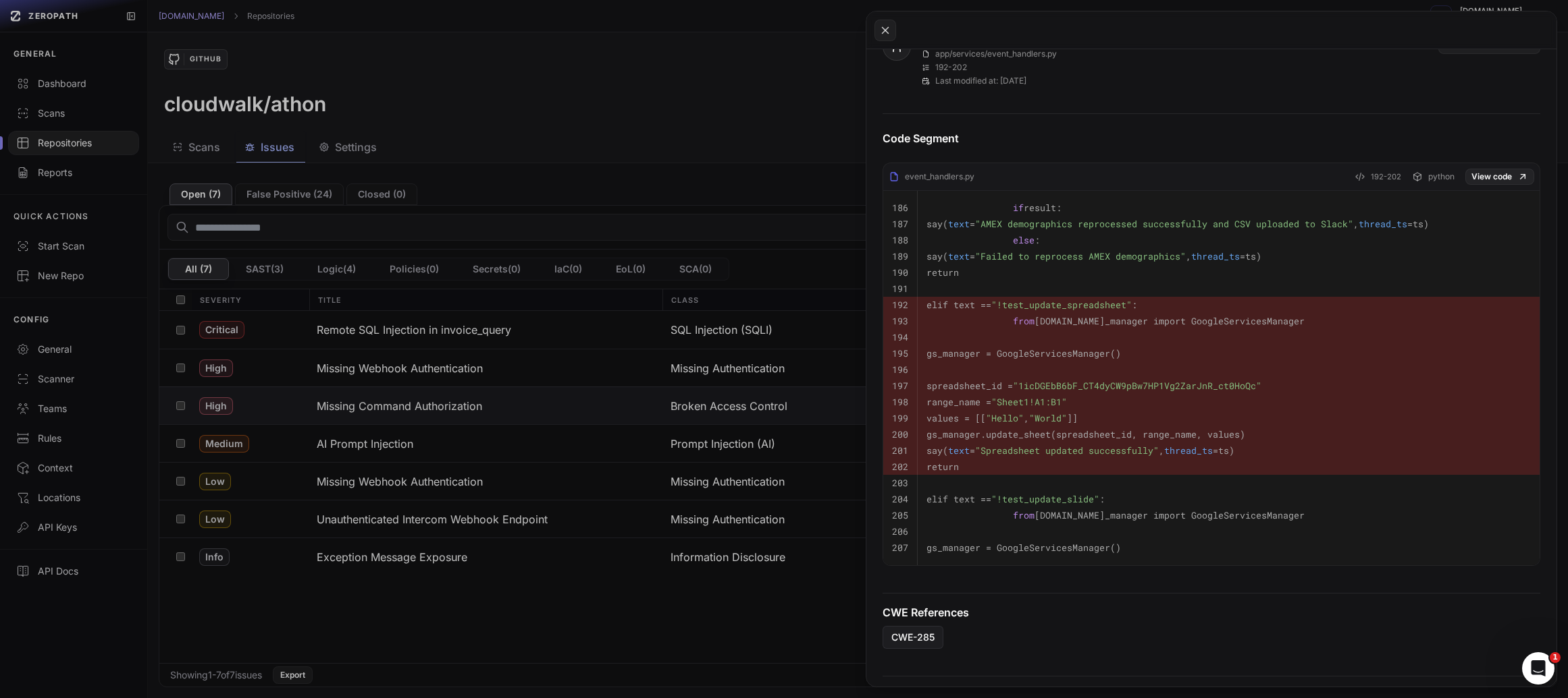
scroll to position [638, 0]
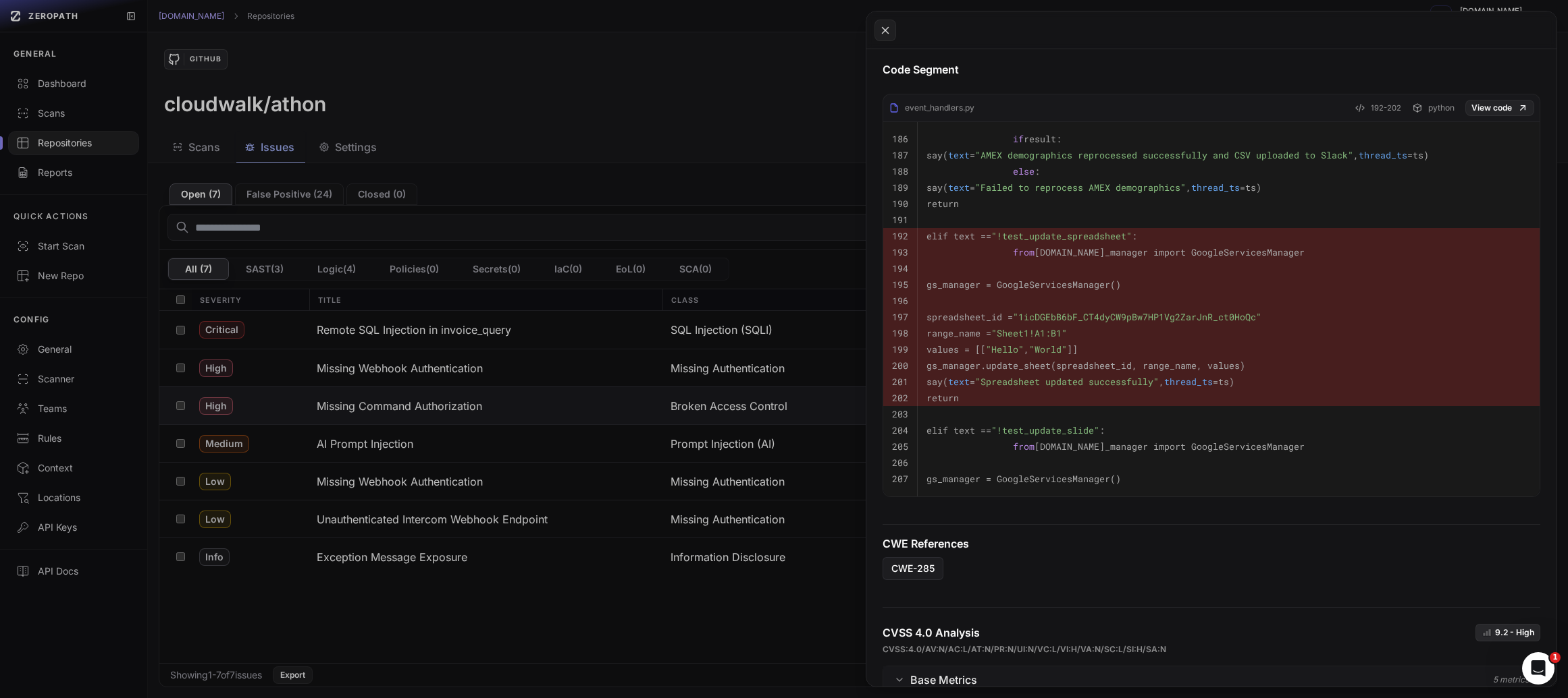
click at [440, 399] on button at bounding box center [784, 349] width 1568 height 698
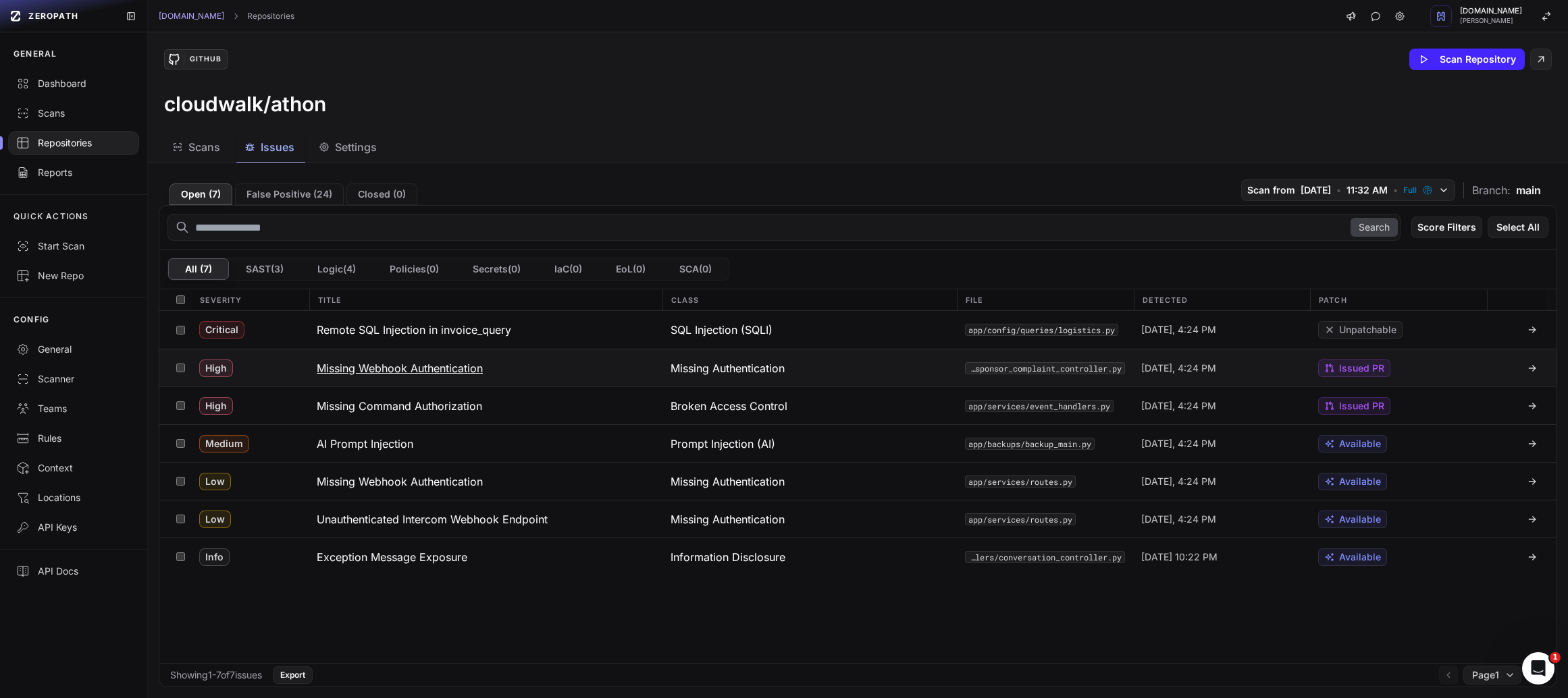
click at [442, 375] on h3 "Missing Webhook Authentication" at bounding box center [400, 368] width 166 height 16
